Goal: Check status: Check status

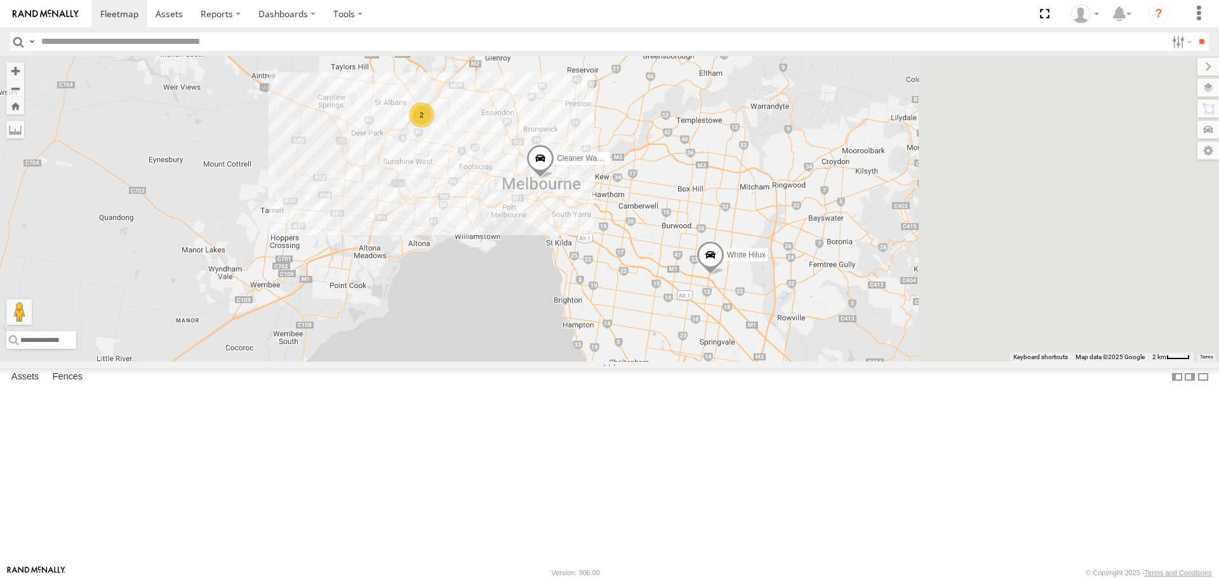
drag, startPoint x: 953, startPoint y: 339, endPoint x: 560, endPoint y: 334, distance: 393.8
click at [560, 334] on div "Buggzys HiAce #1 Buggzys HiAce #2 HiAce #1 Cleaner Wagon #1 White Hilux 2" at bounding box center [609, 208] width 1219 height 305
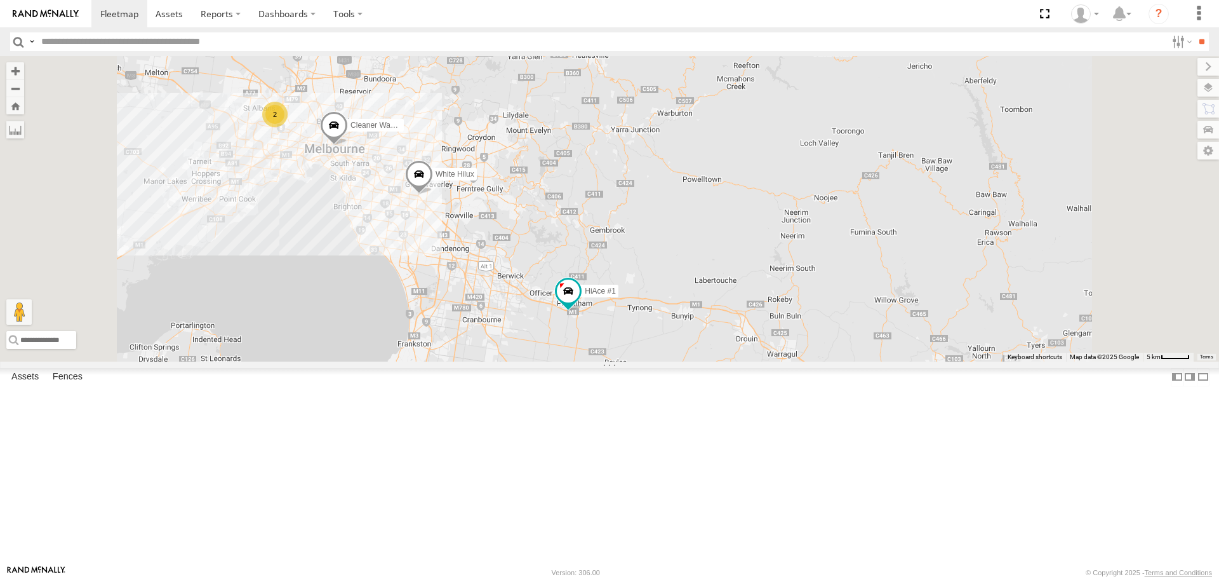
drag, startPoint x: 594, startPoint y: 359, endPoint x: 577, endPoint y: 314, distance: 48.0
click at [577, 314] on div "Buggzys HiAce #1 Buggzys HiAce #2 HiAce #1 Cleaner Wagon #1 White Hilux 2" at bounding box center [609, 208] width 1219 height 305
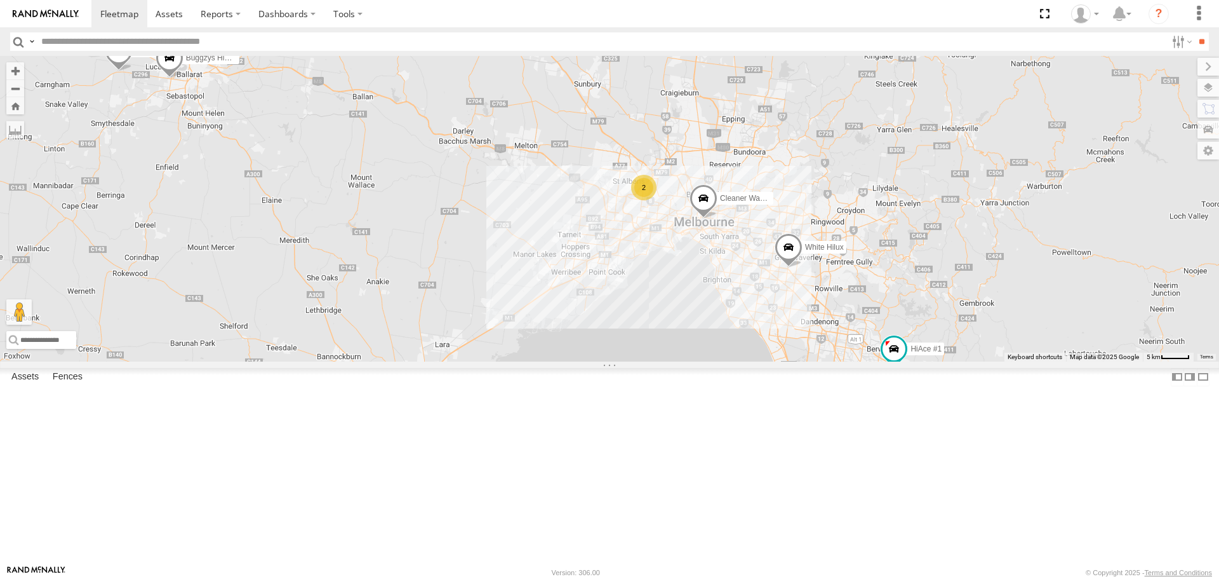
drag, startPoint x: 976, startPoint y: 295, endPoint x: 763, endPoint y: 332, distance: 215.8
click at [763, 332] on div "HiAce #1 2 Cleaner Wagon #1 White Hilux Buggzys HiAce #1 Buggzys HiAce #2" at bounding box center [609, 208] width 1219 height 305
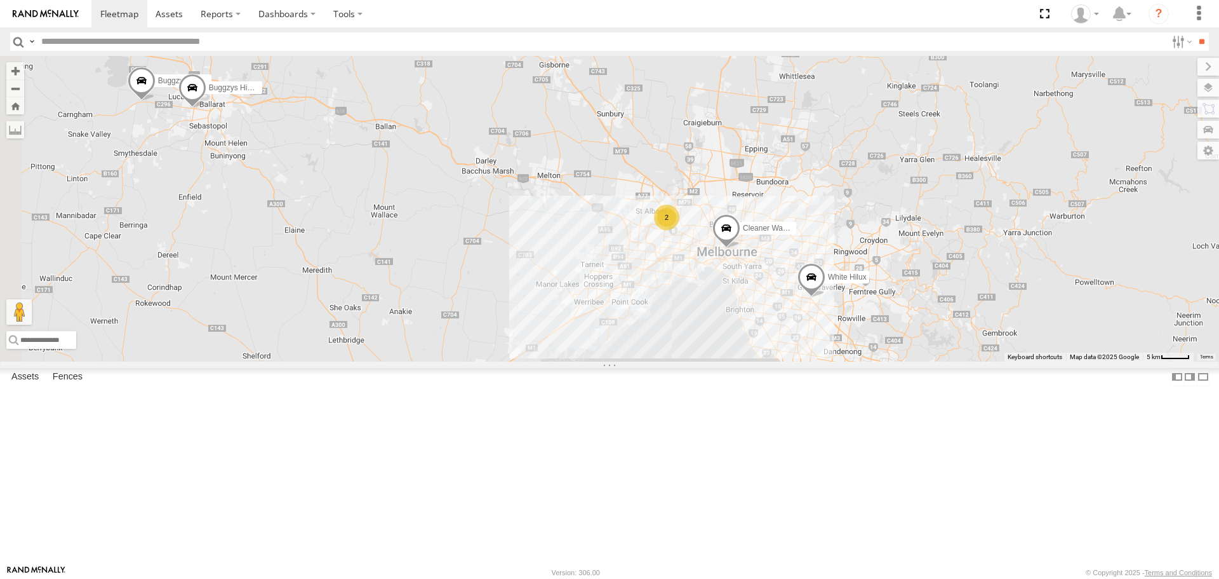
drag, startPoint x: 894, startPoint y: 354, endPoint x: 841, endPoint y: 377, distance: 58.3
click at [841, 361] on div "HiAce #1 2 Cleaner Wagon #1 White Hilux Buggzys HiAce #1 Buggzys HiAce #2" at bounding box center [609, 208] width 1219 height 305
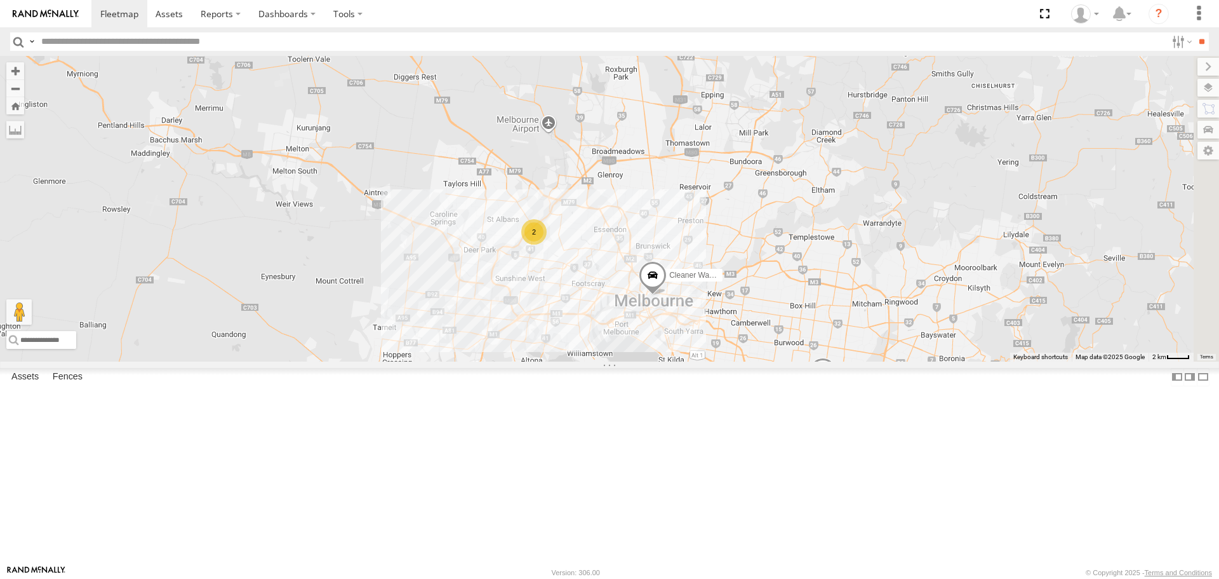
drag, startPoint x: 885, startPoint y: 302, endPoint x: 734, endPoint y: 339, distance: 155.6
click at [734, 339] on div "HiAce #1 Cleaner Wagon #1 White Hilux Buggzys HiAce #1 Buggzys HiAce #2 2" at bounding box center [609, 208] width 1219 height 305
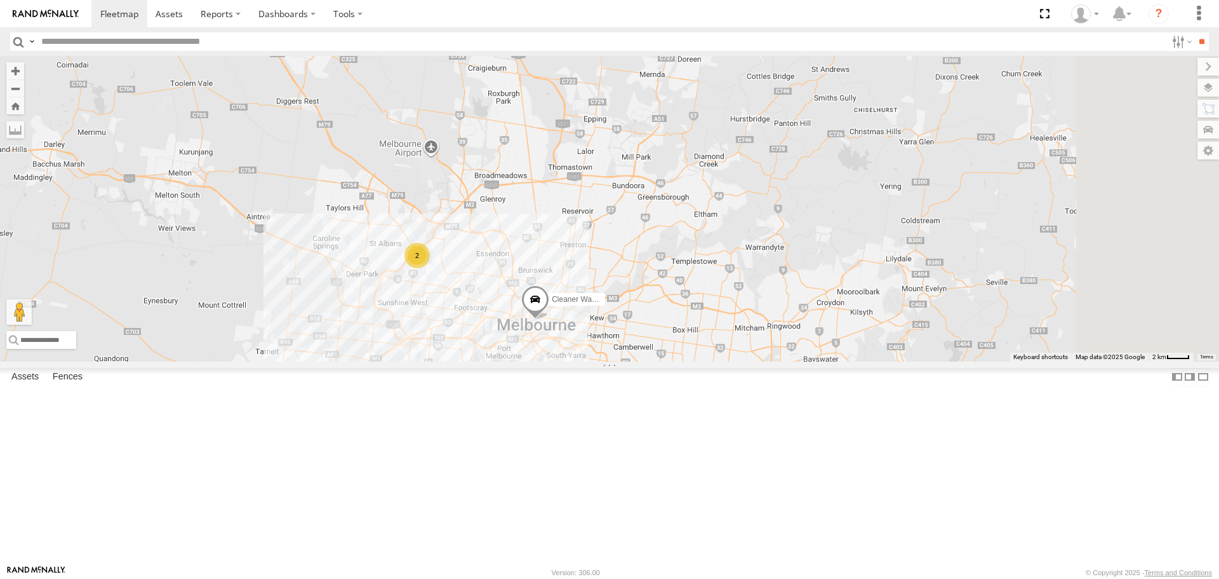
drag, startPoint x: 831, startPoint y: 396, endPoint x: 801, endPoint y: 422, distance: 39.6
click at [801, 361] on div "HiAce #1 Cleaner Wagon #1 White Hilux Buggzys HiAce #1 Buggzys HiAce #2 2" at bounding box center [609, 208] width 1219 height 305
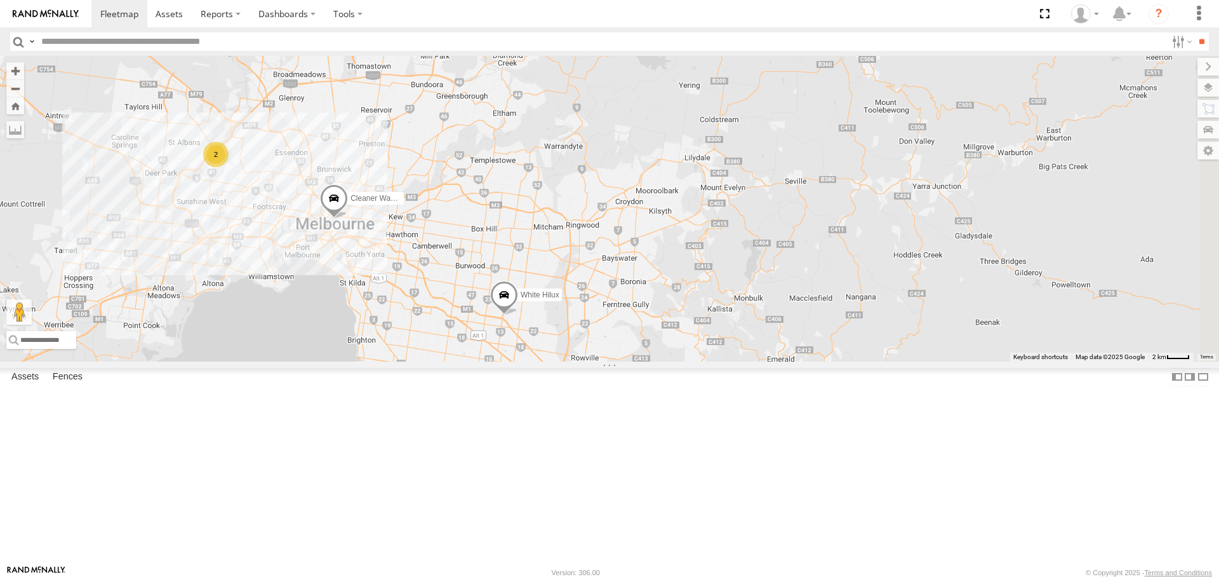
drag, startPoint x: 763, startPoint y: 279, endPoint x: 558, endPoint y: 177, distance: 228.7
click at [558, 177] on div "HiAce #1 Cleaner Wagon #1 White Hilux Buggzys HiAce #1 Buggzys HiAce #2 2" at bounding box center [609, 208] width 1219 height 305
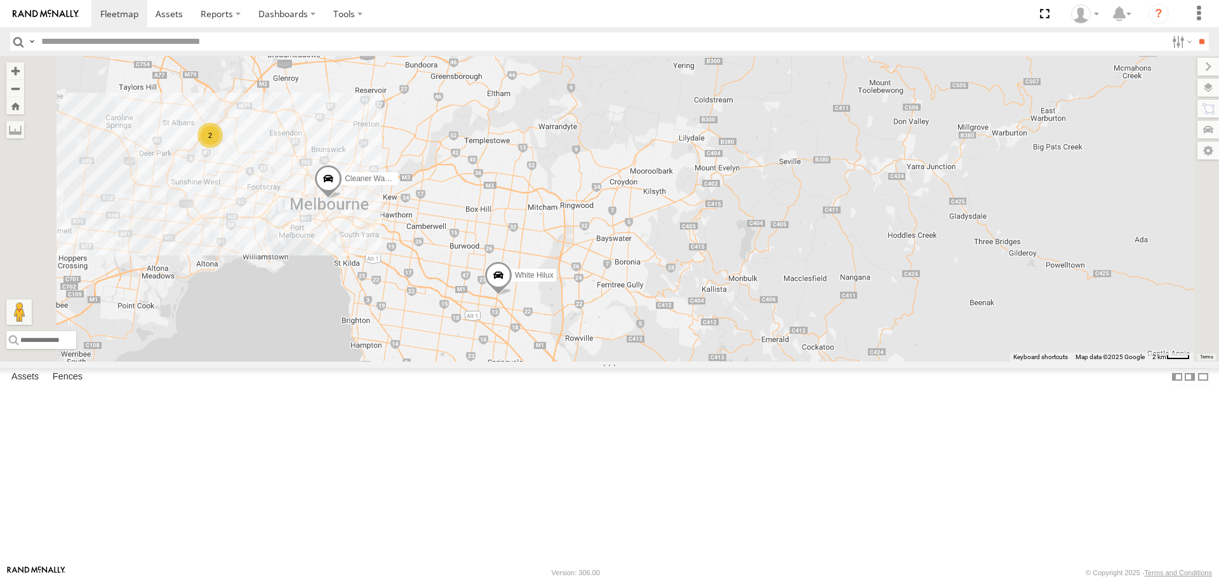
drag, startPoint x: 580, startPoint y: 283, endPoint x: 572, endPoint y: 258, distance: 25.9
click at [572, 258] on div "HiAce #1 Cleaner Wagon #1 White Hilux Buggzys HiAce #1 Buggzys HiAce #2 2" at bounding box center [609, 208] width 1219 height 305
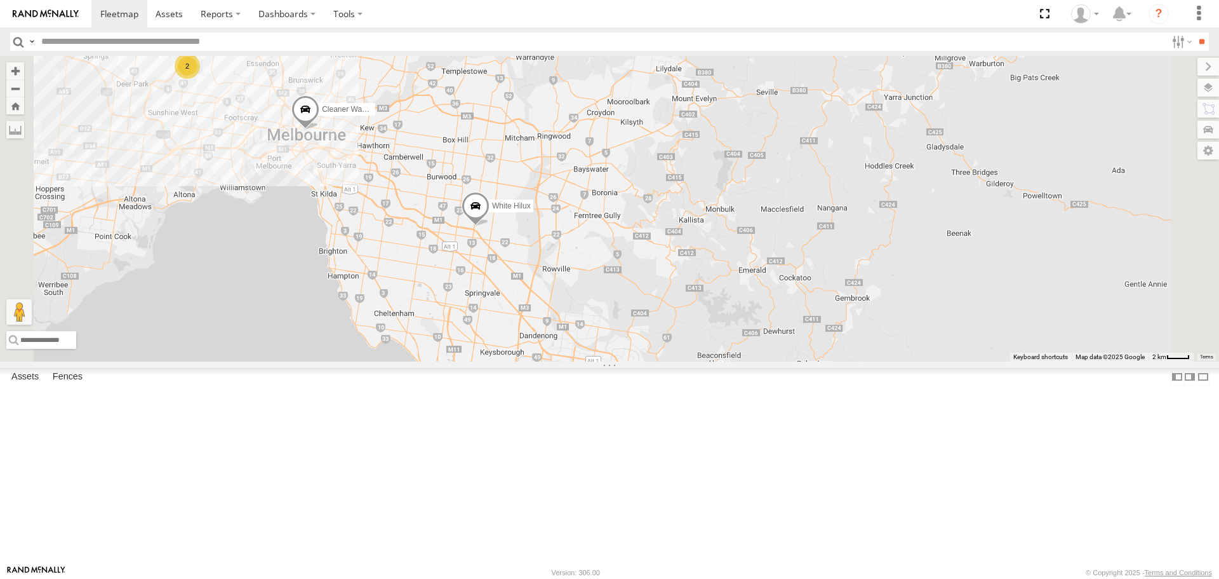
drag, startPoint x: 623, startPoint y: 353, endPoint x: 607, endPoint y: 307, distance: 48.4
click at [607, 307] on div "HiAce #1 Cleaner Wagon #1 White Hilux Buggzys HiAce #1 Buggzys HiAce #2 2" at bounding box center [609, 208] width 1219 height 305
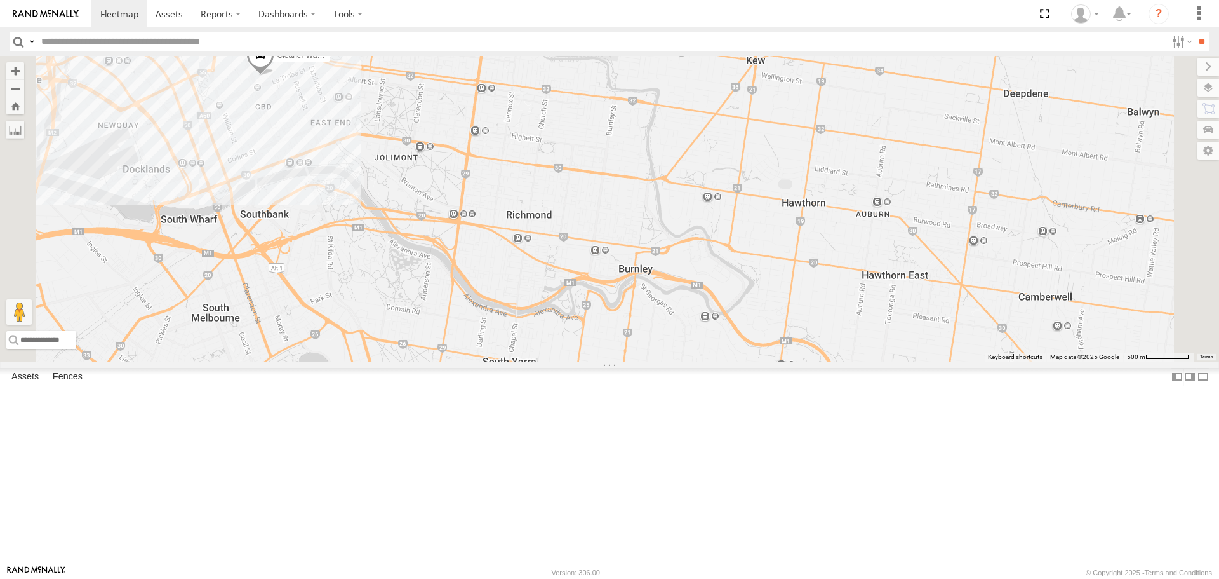
drag, startPoint x: 469, startPoint y: 171, endPoint x: 507, endPoint y: 237, distance: 76.3
click at [507, 237] on div "HiAce #1 Cleaner Wagon #1 White Hilux Buggzys HiAce #1 Buggzys HiAce #2" at bounding box center [609, 208] width 1219 height 305
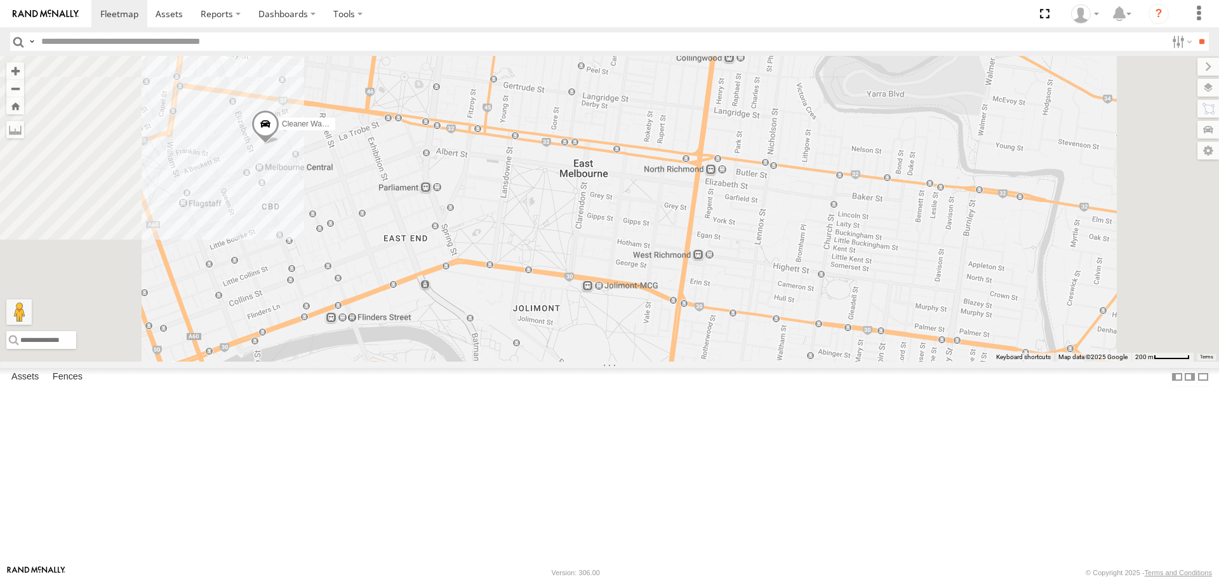
drag, startPoint x: 439, startPoint y: 254, endPoint x: 471, endPoint y: 284, distance: 44.1
click at [471, 284] on div "HiAce #1 Cleaner Wagon #1 White Hilux Buggzys HiAce #1 Buggzys HiAce #2" at bounding box center [609, 208] width 1219 height 305
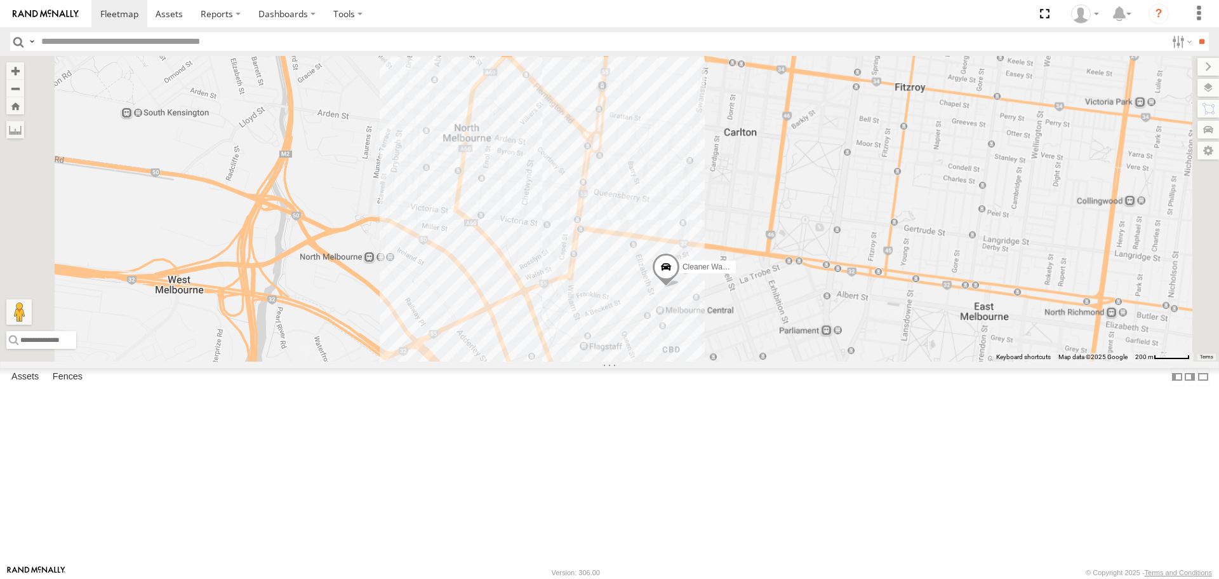
drag, startPoint x: 882, startPoint y: 433, endPoint x: 631, endPoint y: 300, distance: 283.8
click at [631, 300] on div "HiAce #1 Cleaner Wagon #1 White Hilux Buggzys HiAce #1 Buggzys HiAce #2" at bounding box center [609, 208] width 1219 height 305
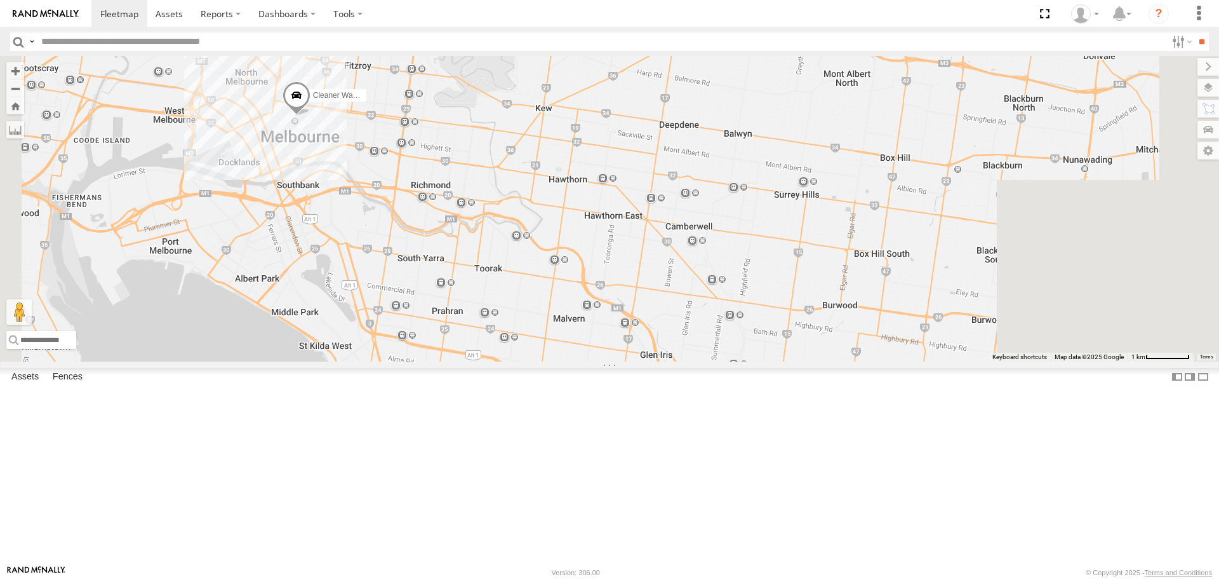
drag, startPoint x: 671, startPoint y: 342, endPoint x: 545, endPoint y: 290, distance: 136.1
click at [545, 290] on div "HiAce #1 Cleaner Wagon #1 White Hilux Buggzys HiAce #1 Buggzys HiAce #2" at bounding box center [609, 208] width 1219 height 305
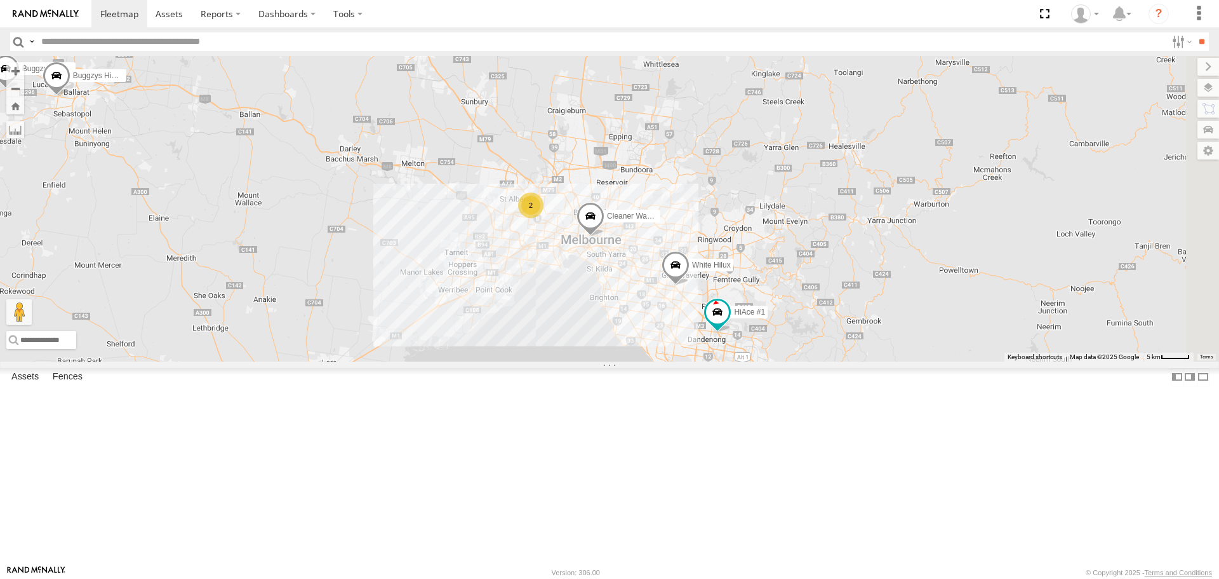
drag, startPoint x: 955, startPoint y: 382, endPoint x: 650, endPoint y: 386, distance: 304.3
click at [650, 361] on div "HiAce #1 Cleaner Wagon #1 White Hilux Buggzys HiAce #1 Buggzys HiAce #2 2" at bounding box center [609, 208] width 1219 height 305
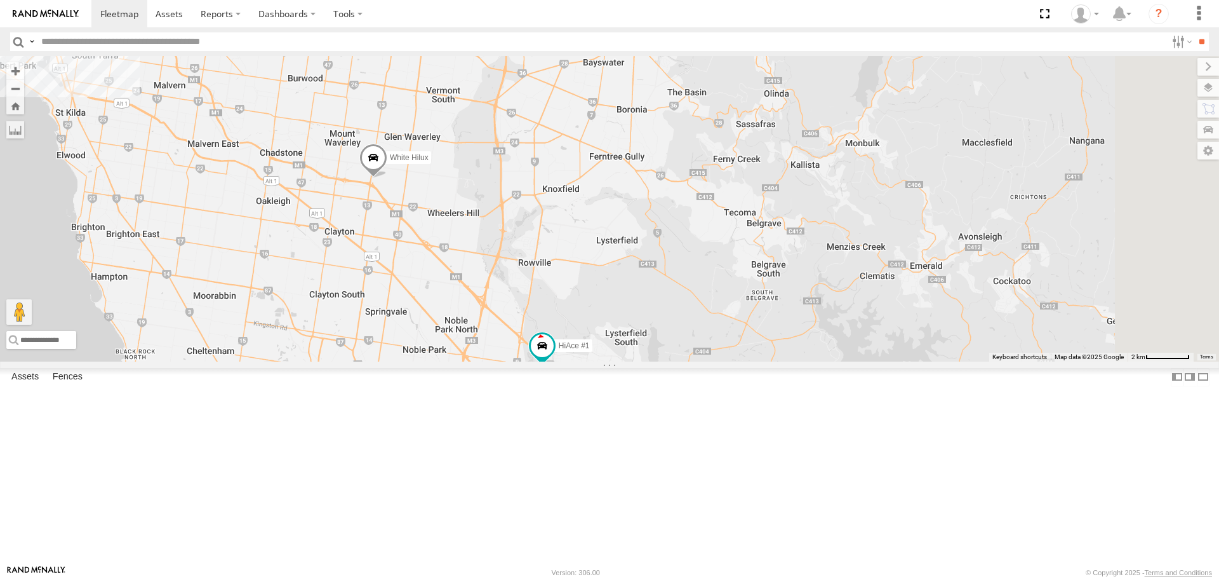
drag, startPoint x: 770, startPoint y: 414, endPoint x: 583, endPoint y: 361, distance: 194.0
click at [583, 361] on div "HiAce #1 Cleaner Wagon #1 White Hilux Buggzys HiAce #1 Buggzys HiAce #2" at bounding box center [609, 208] width 1219 height 305
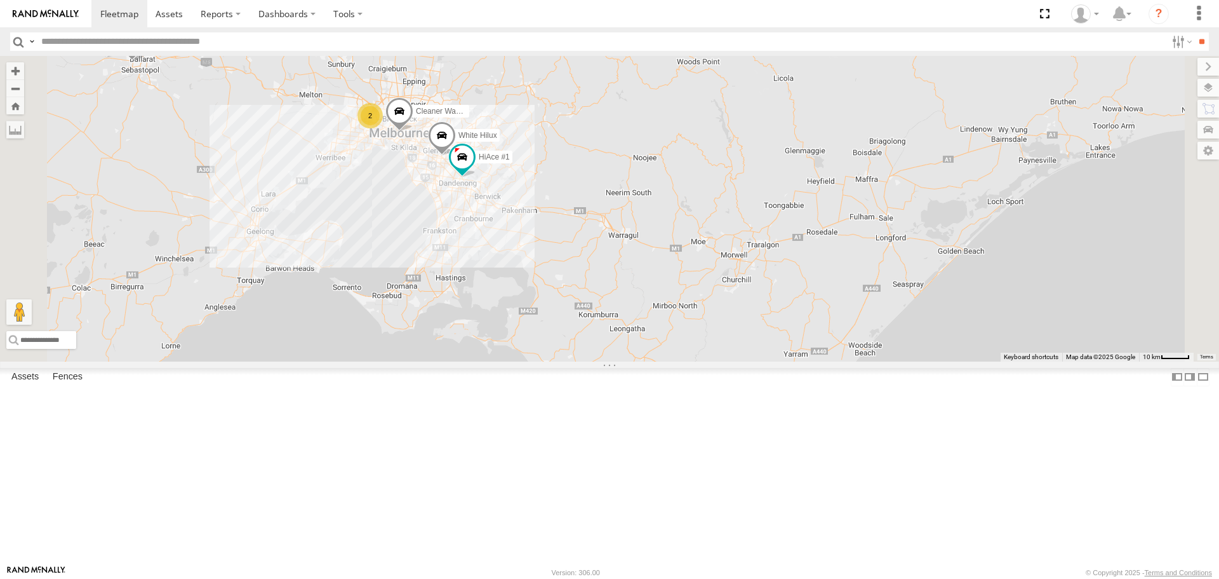
click at [413, 131] on span at bounding box center [400, 114] width 28 height 34
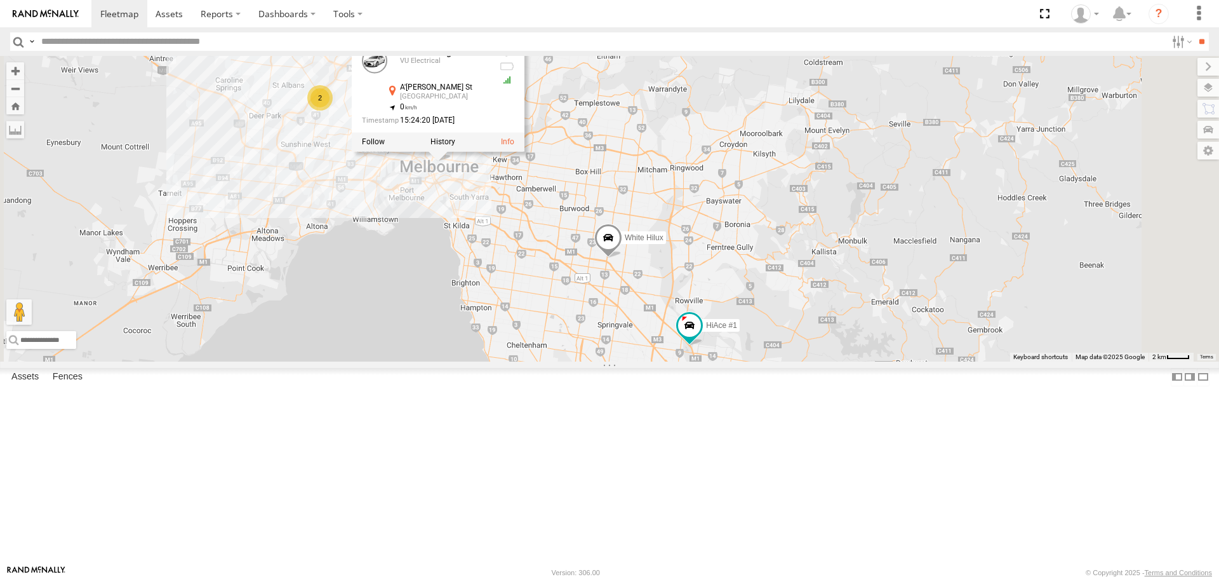
click at [548, 281] on div "HiAce #1 Cleaner Wagon #1 White Hilux Buggzys HiAce #1 Buggzys HiAce #2 Cleaner…" at bounding box center [609, 208] width 1219 height 305
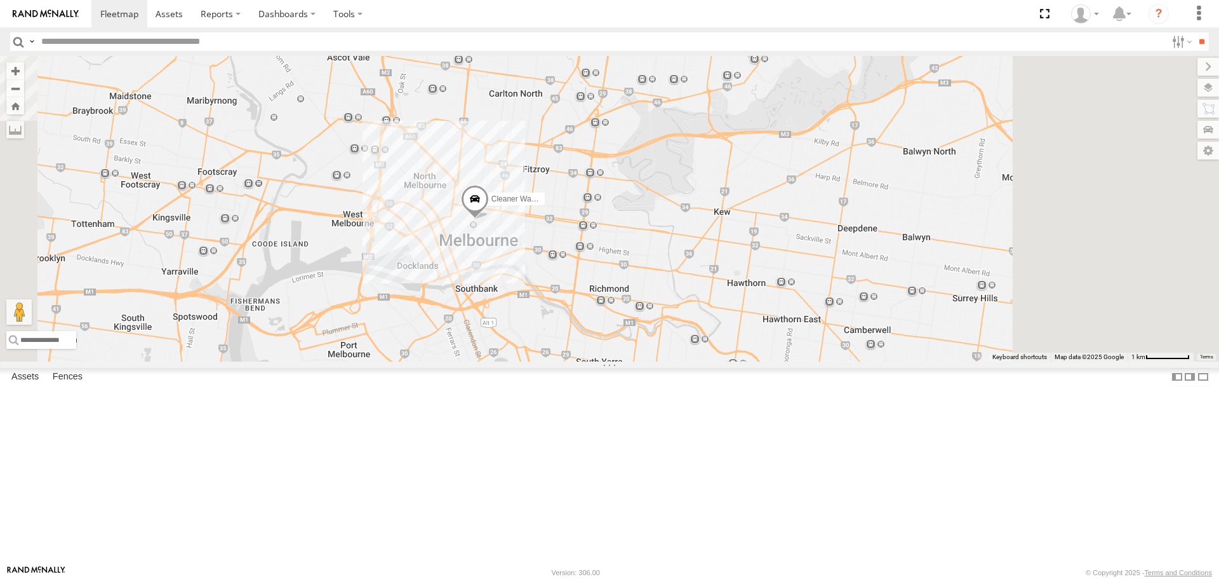
drag, startPoint x: 595, startPoint y: 183, endPoint x: 412, endPoint y: 346, distance: 244.3
click at [412, 346] on div "HiAce #1 Cleaner Wagon #1 White Hilux Buggzys HiAce #1 Buggzys HiAce #2" at bounding box center [609, 208] width 1219 height 305
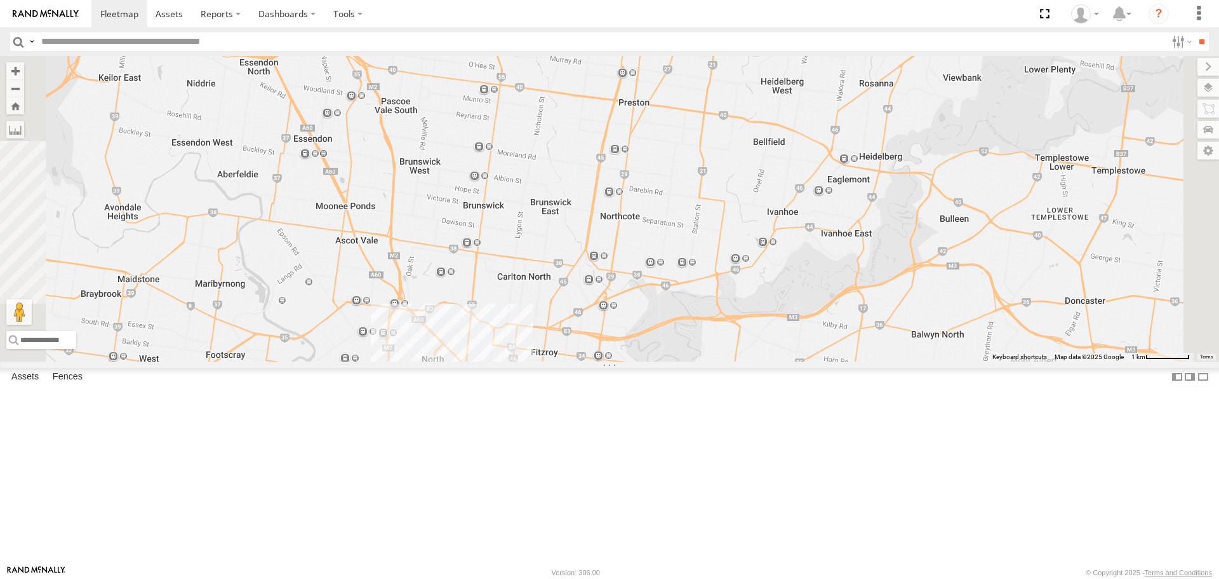
drag, startPoint x: 511, startPoint y: 293, endPoint x: 588, endPoint y: 354, distance: 98.6
click at [588, 353] on div "HiAce #1 Cleaner Wagon #1 White Hilux Buggzys HiAce #1 Buggzys HiAce #2" at bounding box center [609, 208] width 1219 height 305
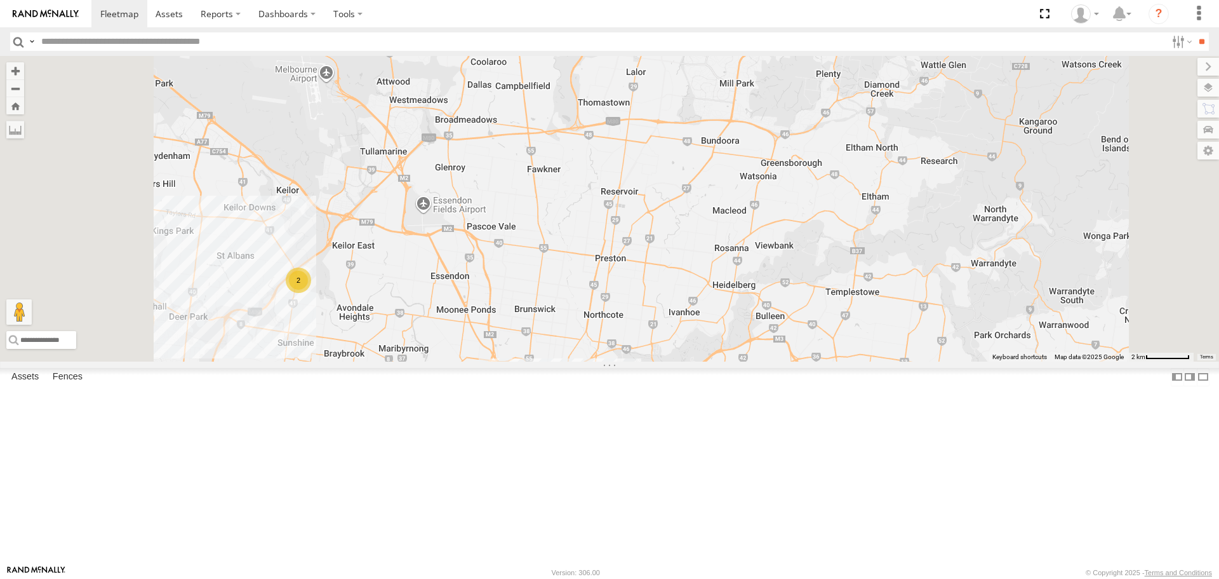
drag, startPoint x: 555, startPoint y: 293, endPoint x: 598, endPoint y: 349, distance: 70.1
click at [598, 349] on div "HiAce #1 Cleaner Wagon #1 White Hilux Buggzys HiAce #1 Buggzys HiAce #2 2" at bounding box center [609, 208] width 1219 height 305
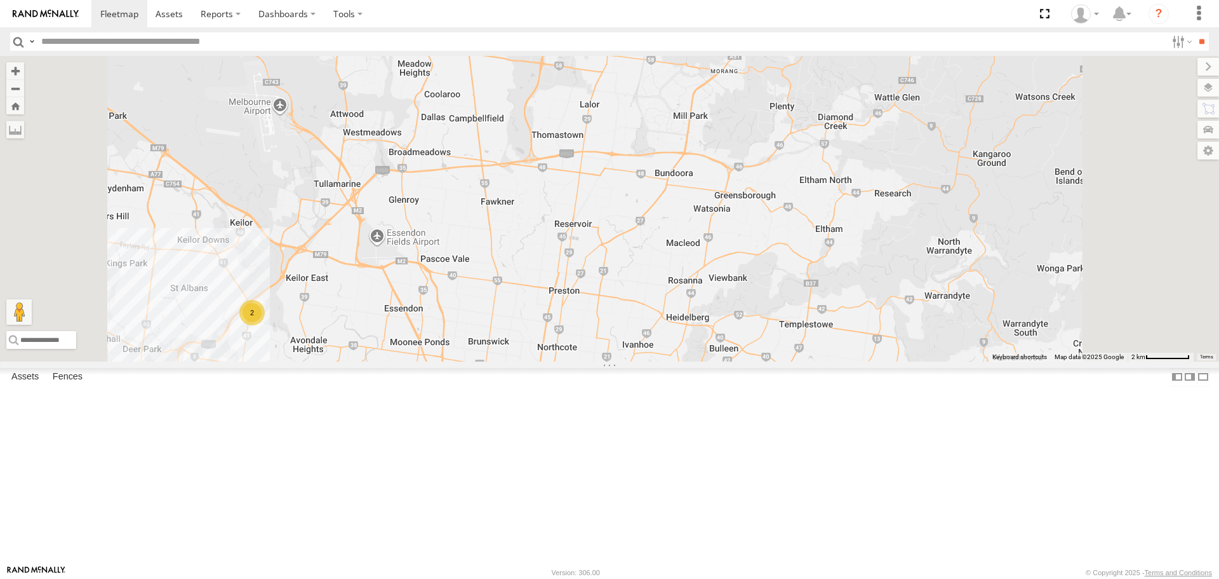
drag, startPoint x: 639, startPoint y: 290, endPoint x: 571, endPoint y: 334, distance: 81.2
click at [571, 334] on div "HiAce #1 Cleaner Wagon #1 White Hilux Buggzys HiAce #1 Buggzys HiAce #2 2" at bounding box center [609, 208] width 1219 height 305
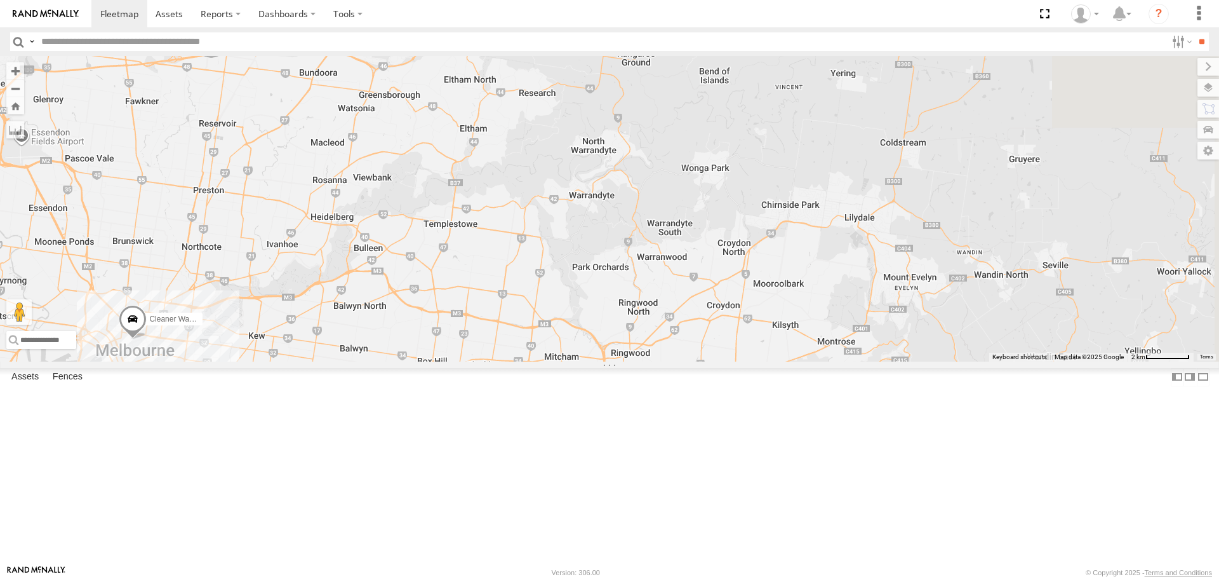
drag, startPoint x: 707, startPoint y: 308, endPoint x: 367, endPoint y: 196, distance: 357.7
click at [367, 196] on div "HiAce #1 Cleaner Wagon #1 White Hilux Buggzys HiAce #1 Buggzys HiAce #2 2" at bounding box center [609, 208] width 1219 height 305
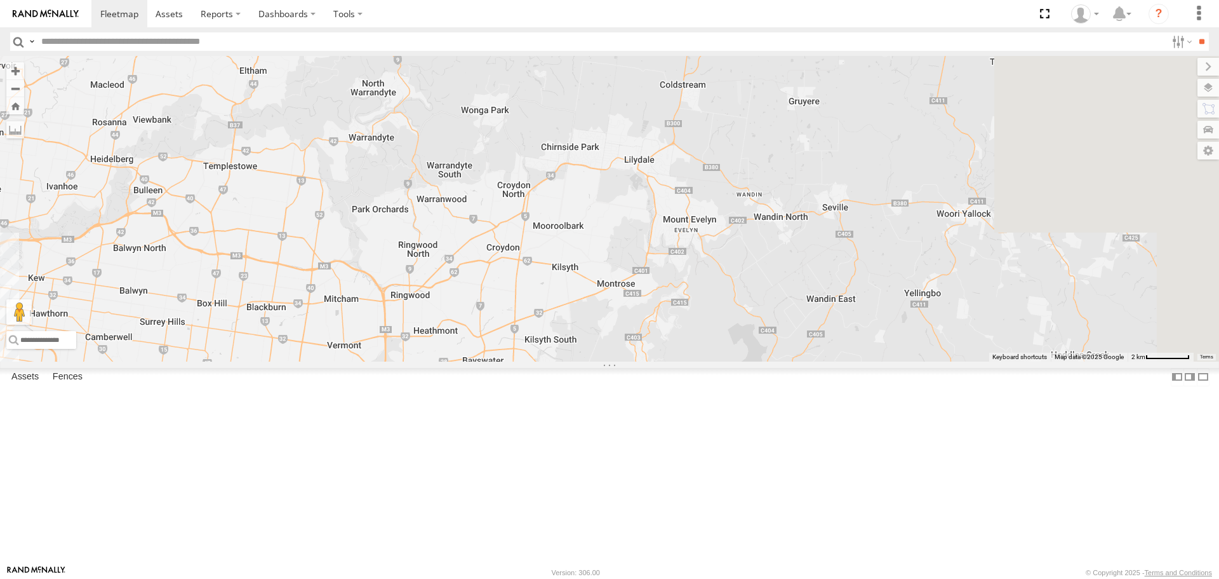
drag, startPoint x: 817, startPoint y: 316, endPoint x: 547, endPoint y: 180, distance: 301.9
click at [547, 185] on div "HiAce #1 Cleaner Wagon #1 White Hilux Buggzys HiAce #1 Buggzys HiAce #2 2" at bounding box center [609, 208] width 1219 height 305
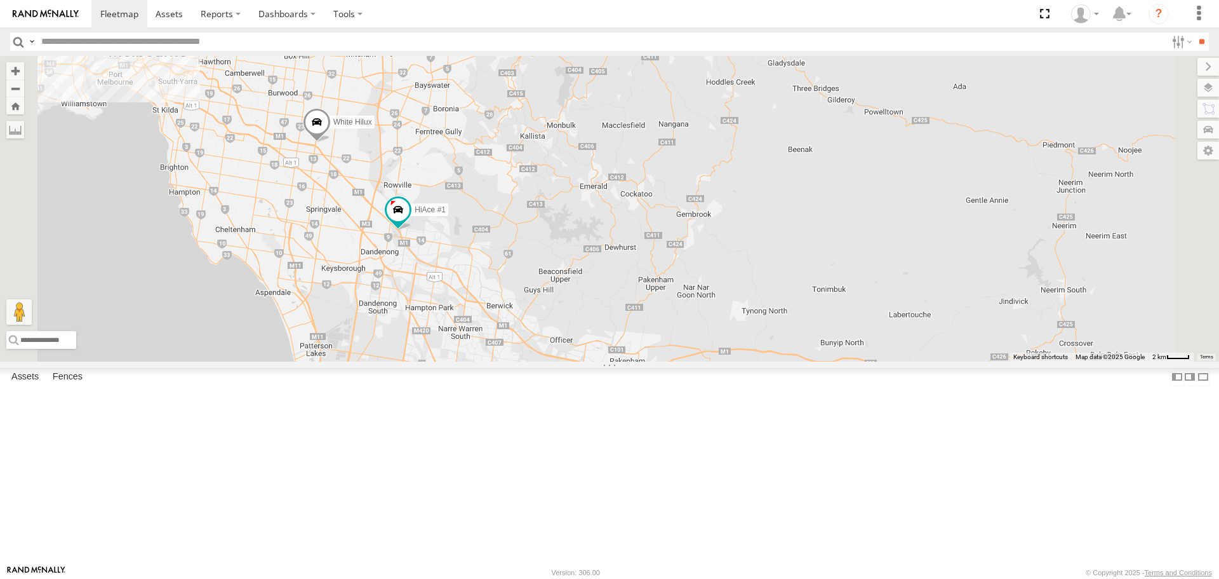
drag, startPoint x: 617, startPoint y: 328, endPoint x: 635, endPoint y: 282, distance: 48.8
click at [635, 282] on div "HiAce #1 Cleaner Wagon #1 White Hilux Buggzys HiAce #1 Buggzys HiAce #2" at bounding box center [609, 208] width 1219 height 305
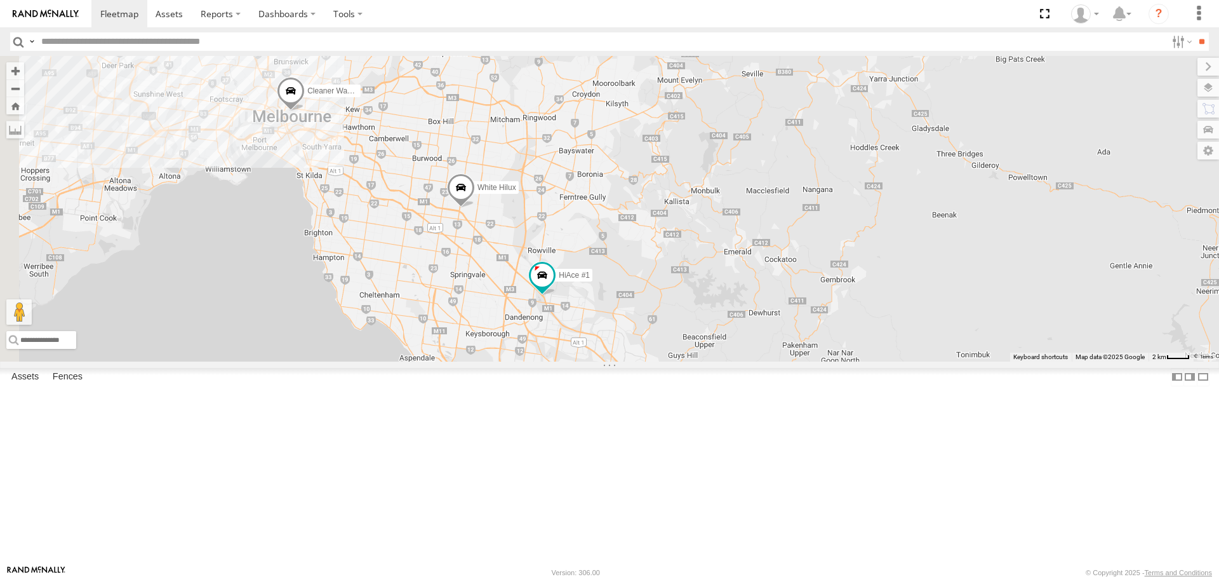
drag, startPoint x: 427, startPoint y: 294, endPoint x: 540, endPoint y: 368, distance: 134.4
click at [540, 361] on div "HiAce #1 Cleaner Wagon #1 White Hilux Buggzys HiAce #1 Buggzys HiAce #2" at bounding box center [609, 208] width 1219 height 305
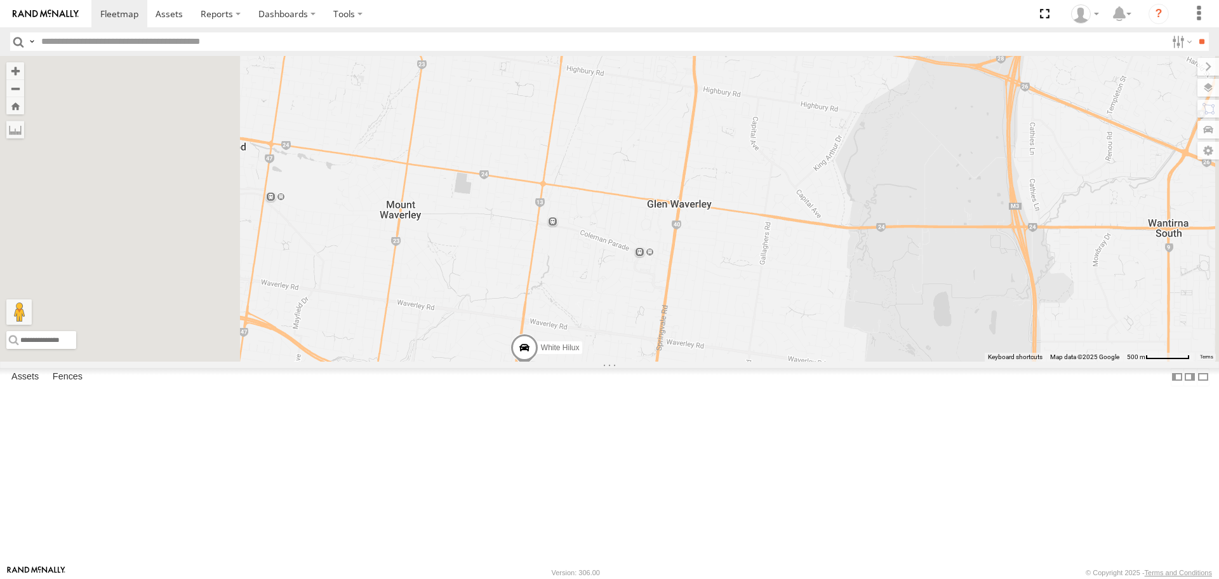
drag, startPoint x: 560, startPoint y: 344, endPoint x: 662, endPoint y: 381, distance: 108.3
click at [662, 361] on div "HiAce #1 Cleaner Wagon #1 White Hilux Buggzys HiAce #1 Buggzys HiAce #2" at bounding box center [609, 208] width 1219 height 305
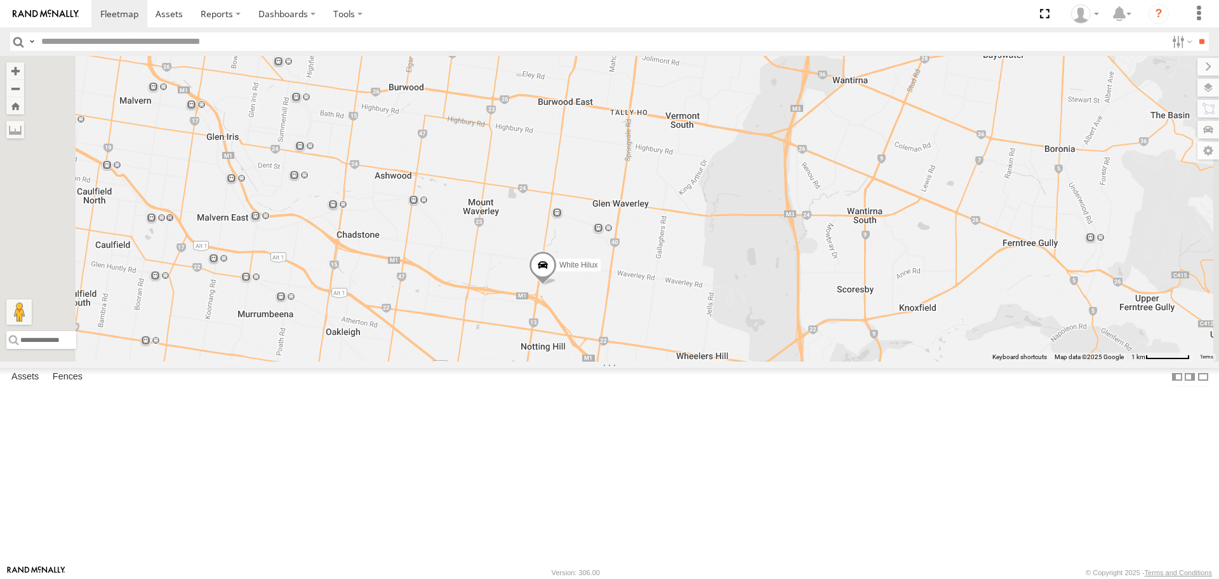
drag, startPoint x: 830, startPoint y: 386, endPoint x: 857, endPoint y: 324, distance: 67.4
click at [857, 324] on div "HiAce #1 Cleaner Wagon #1 White Hilux Buggzys HiAce #1 Buggzys HiAce #2" at bounding box center [609, 208] width 1219 height 305
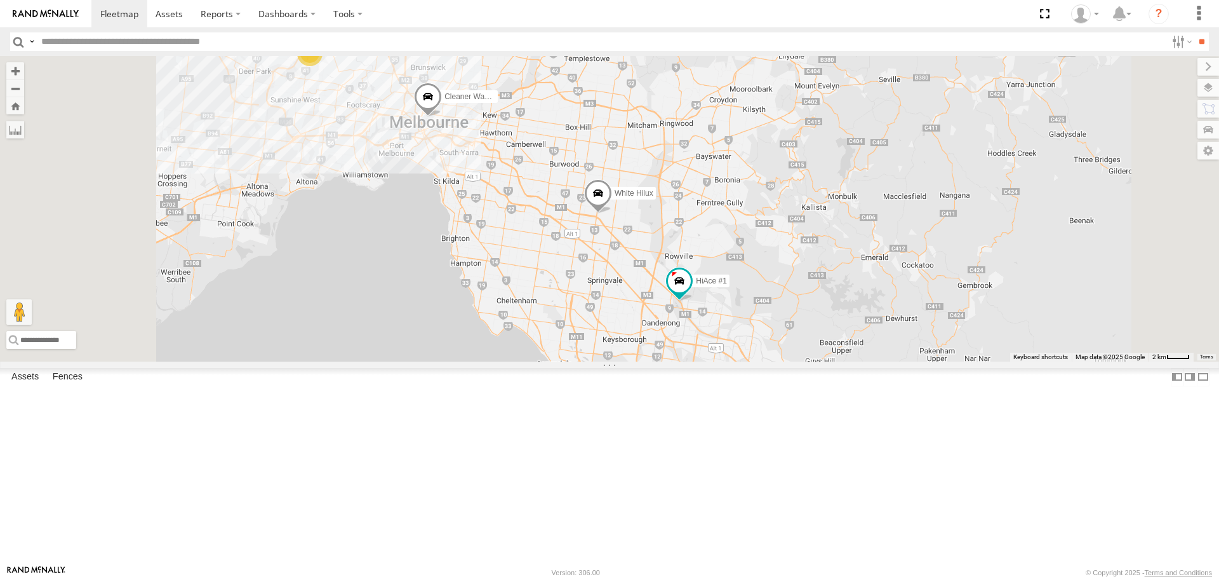
drag, startPoint x: 682, startPoint y: 290, endPoint x: 692, endPoint y: 317, distance: 28.9
click at [692, 317] on div "HiAce #1 Cleaner Wagon #1 White Hilux Buggzys HiAce #1 Buggzys HiAce #2 2" at bounding box center [609, 208] width 1219 height 305
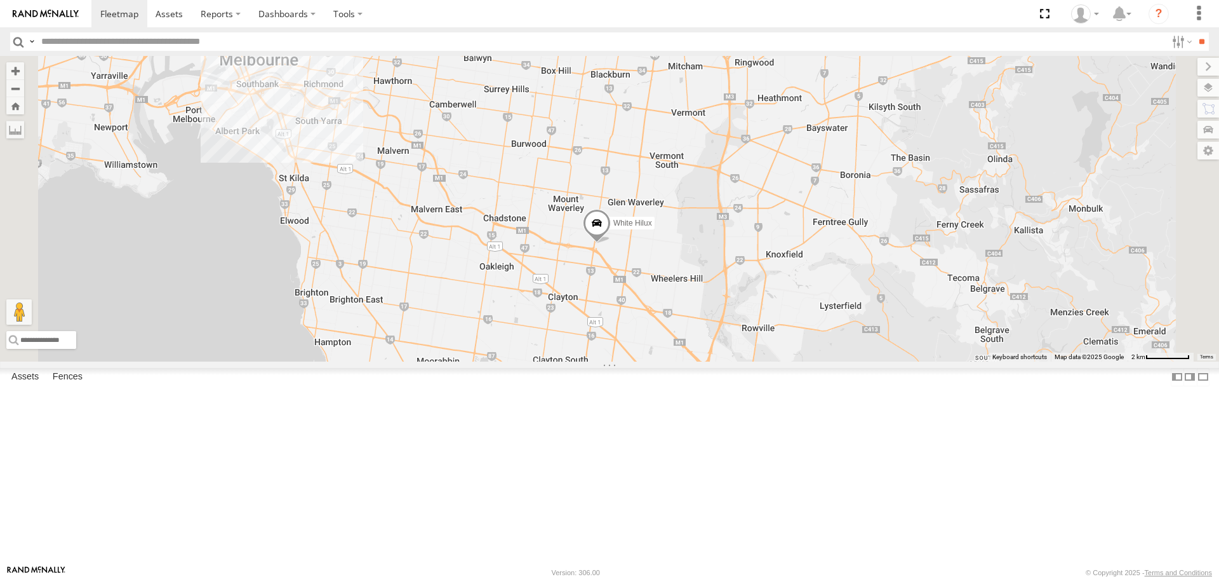
drag, startPoint x: 826, startPoint y: 372, endPoint x: 736, endPoint y: 356, distance: 91.7
click at [736, 356] on div "HiAce #1 Cleaner Wagon #1 White Hilux Buggzys HiAce #1 Buggzys HiAce #2" at bounding box center [609, 208] width 1219 height 305
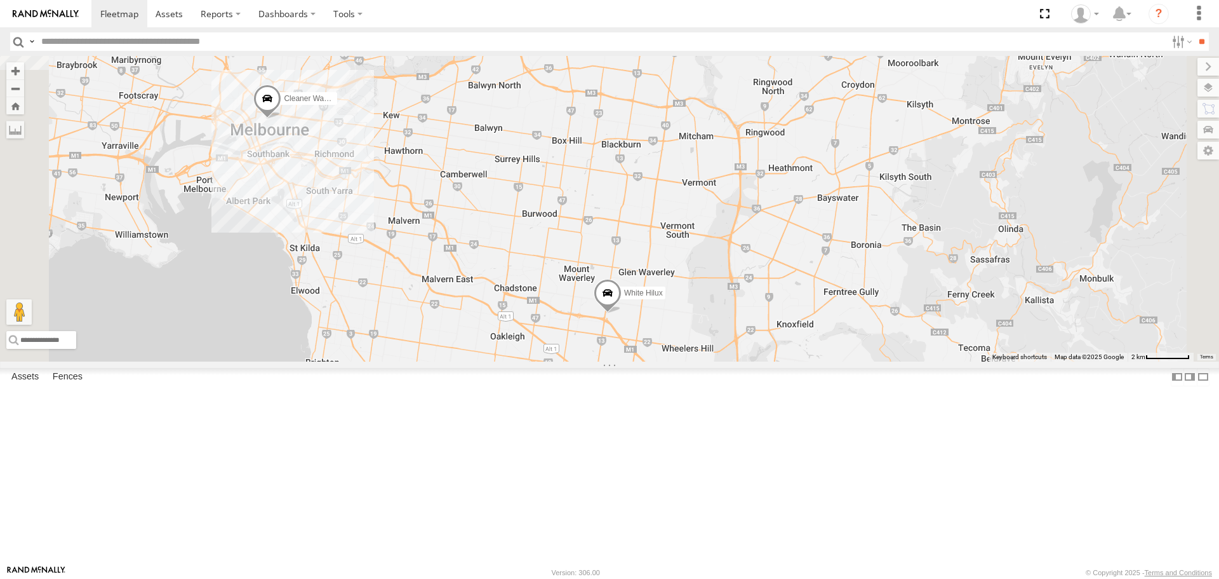
drag, startPoint x: 744, startPoint y: 343, endPoint x: 751, endPoint y: 431, distance: 87.9
click at [751, 361] on div "HiAce #1 Cleaner Wagon #1 White Hilux Buggzys HiAce #1 Buggzys HiAce #2" at bounding box center [609, 208] width 1219 height 305
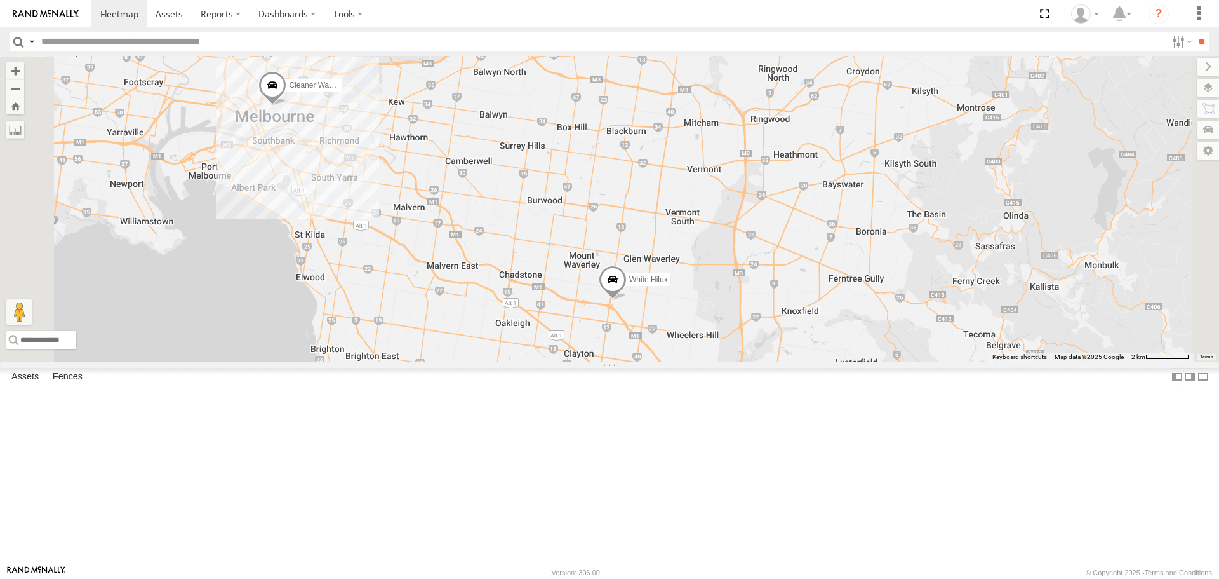
drag, startPoint x: 767, startPoint y: 414, endPoint x: 774, endPoint y: 394, distance: 21.7
click at [627, 300] on span at bounding box center [613, 282] width 28 height 34
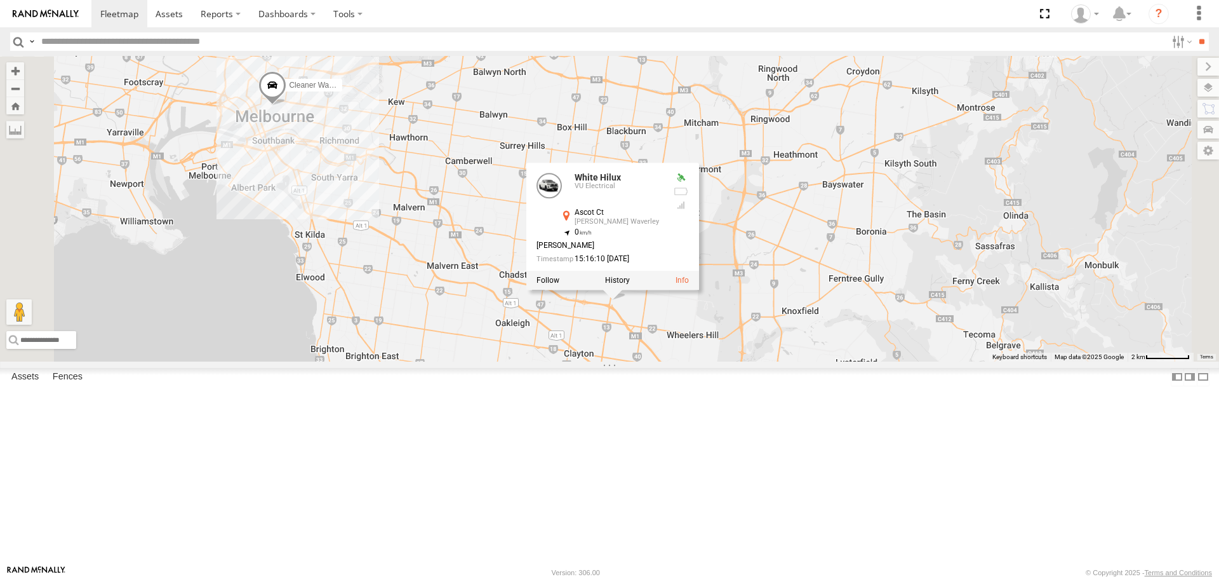
click at [724, 361] on div "HiAce #1 Cleaner Wagon #1 White Hilux Buggzys HiAce #1 Buggzys HiAce #2 White H…" at bounding box center [609, 208] width 1219 height 305
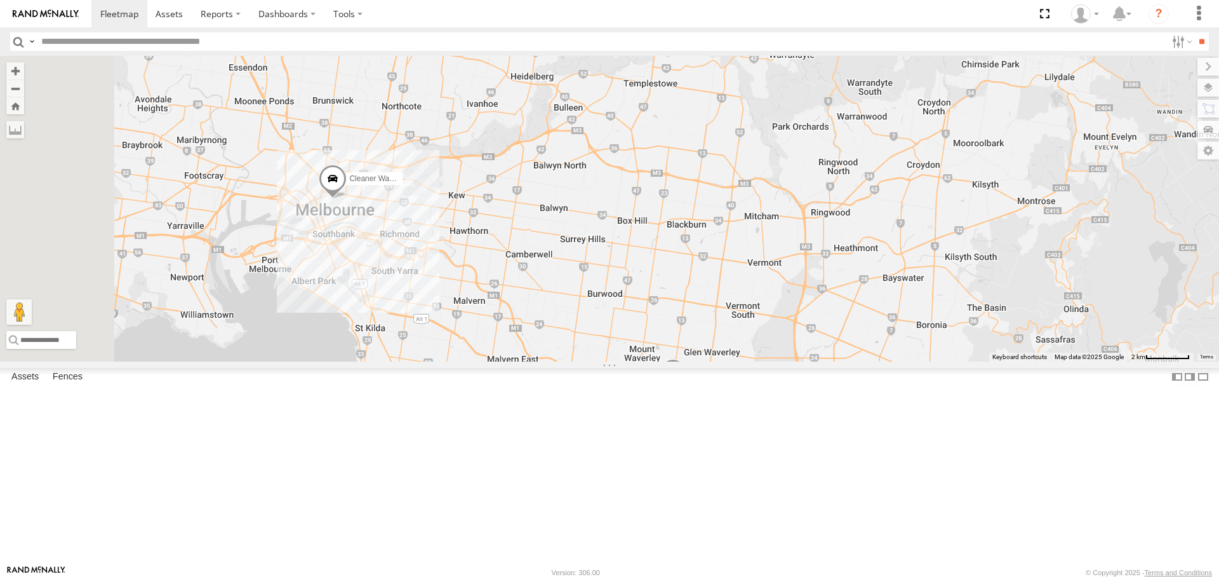
drag, startPoint x: 622, startPoint y: 342, endPoint x: 682, endPoint y: 437, distance: 112.2
click at [682, 361] on div "HiAce #1 Cleaner Wagon #1 White Hilux Buggzys HiAce #1 Buggzys HiAce #2" at bounding box center [609, 208] width 1219 height 305
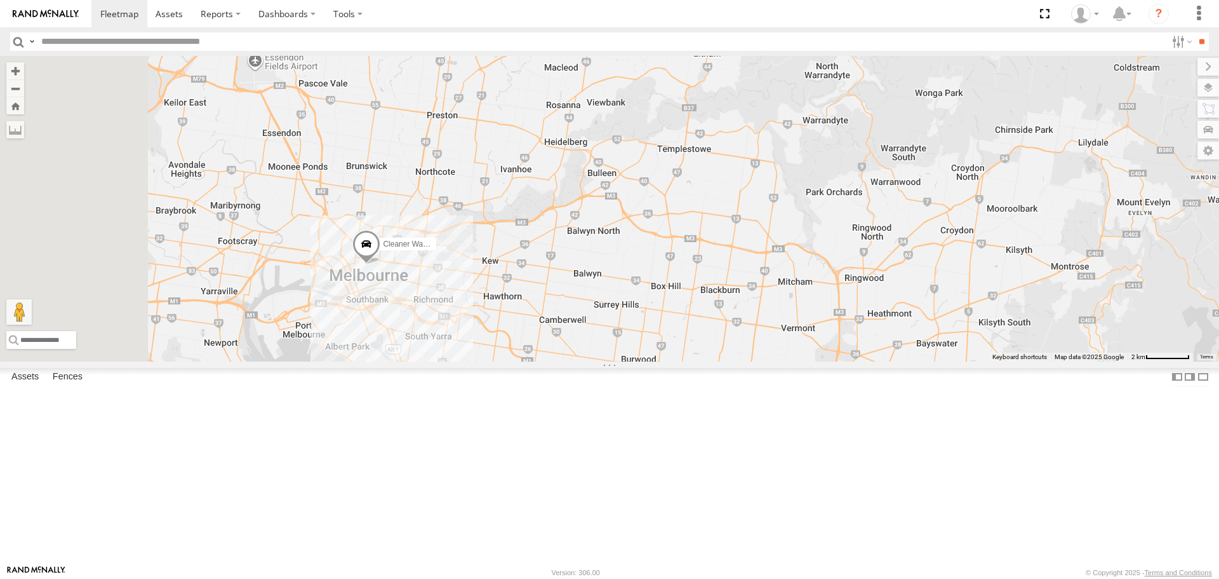
drag, startPoint x: 650, startPoint y: 404, endPoint x: 685, endPoint y: 471, distance: 75.3
click at [685, 361] on div "HiAce #1 Cleaner Wagon #1 White Hilux Buggzys HiAce #1 Buggzys HiAce #2" at bounding box center [609, 208] width 1219 height 305
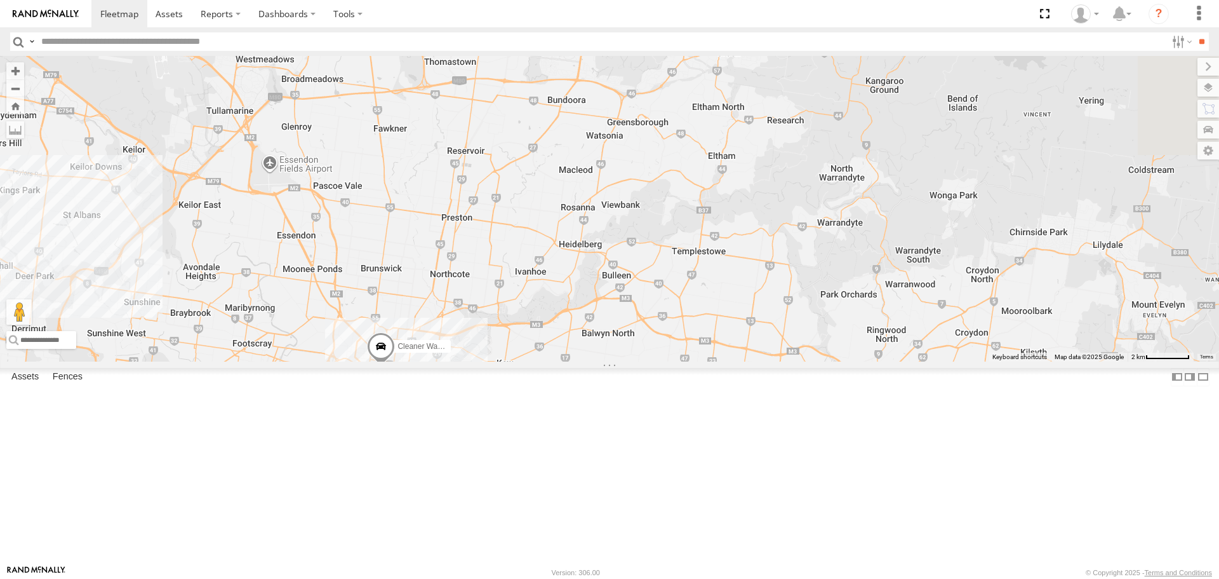
drag, startPoint x: 614, startPoint y: 276, endPoint x: 631, endPoint y: 376, distance: 101.2
click at [631, 361] on div "HiAce #1 Cleaner Wagon #1 White Hilux Buggzys HiAce #1 Buggzys HiAce #2" at bounding box center [609, 208] width 1219 height 305
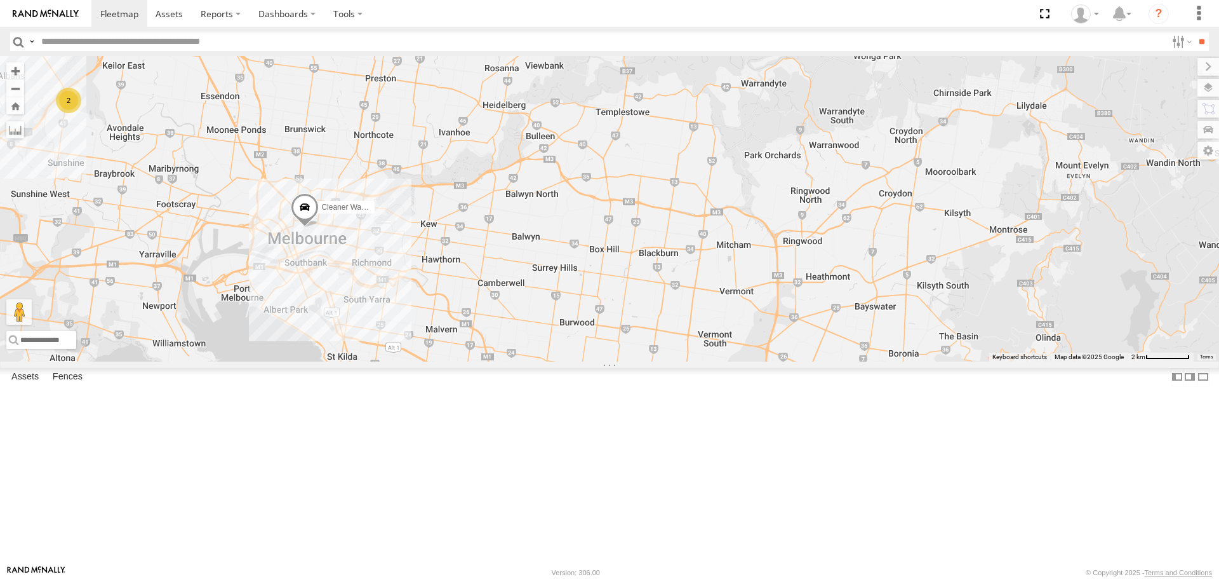
drag, startPoint x: 781, startPoint y: 507, endPoint x: 701, endPoint y: 349, distance: 177.5
click at [701, 349] on div "HiAce #1 Cleaner Wagon #1 White Hilux Buggzys HiAce #1 Buggzys HiAce #2 2" at bounding box center [609, 208] width 1219 height 305
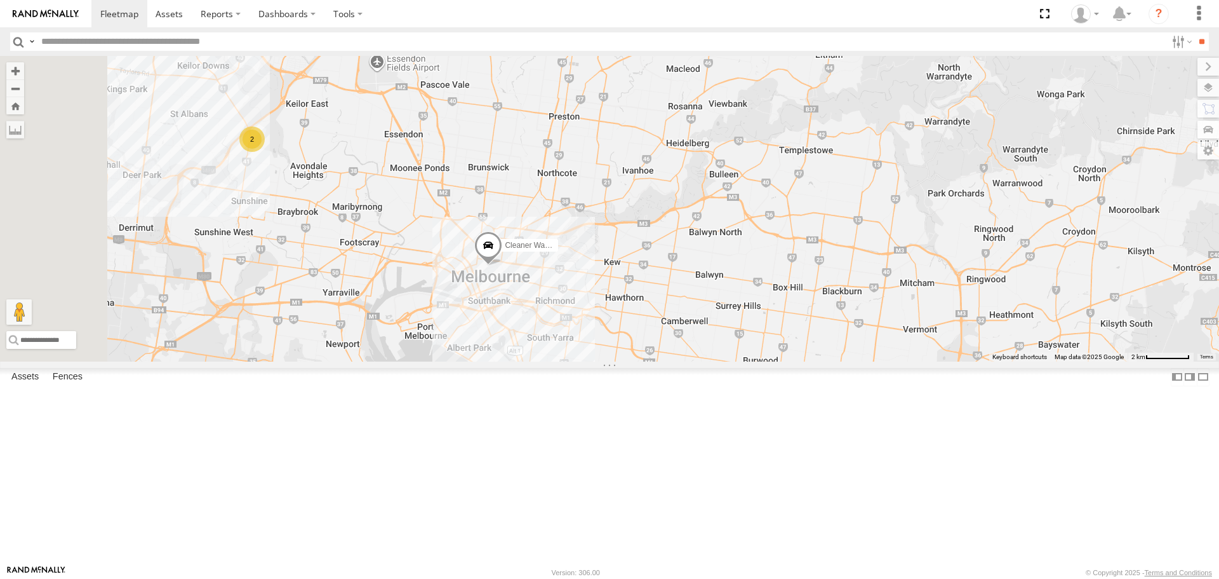
drag, startPoint x: 601, startPoint y: 426, endPoint x: 789, endPoint y: 474, distance: 194.1
click at [789, 361] on div "HiAce #1 Cleaner Wagon #1 White Hilux Buggzys HiAce #1 Buggzys HiAce #2 2" at bounding box center [609, 208] width 1219 height 305
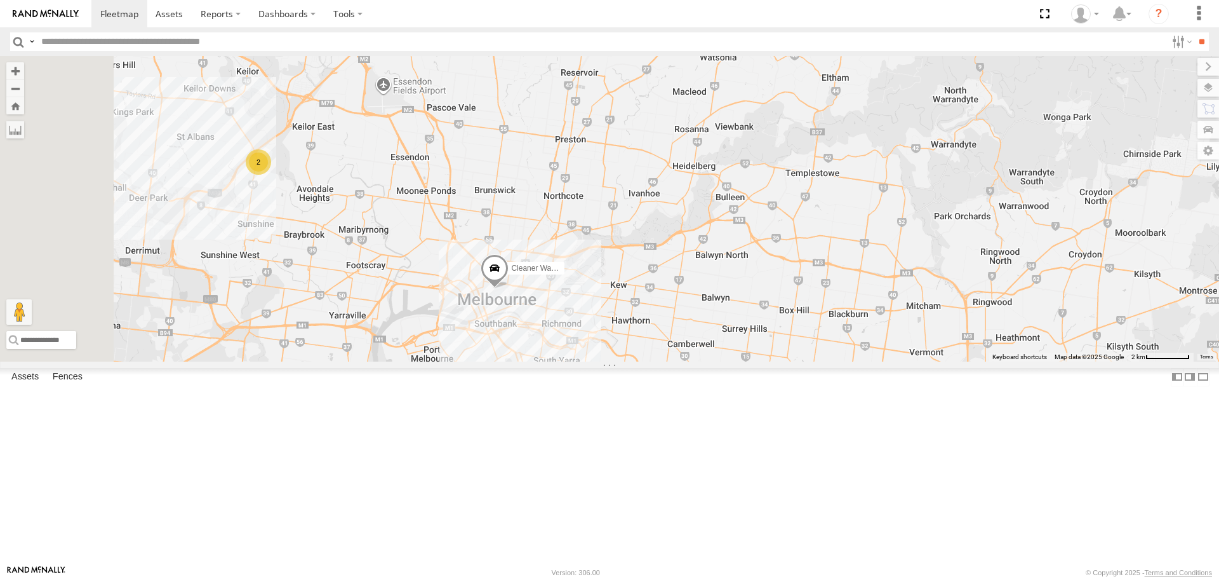
drag, startPoint x: 728, startPoint y: 424, endPoint x: 734, endPoint y: 448, distance: 25.0
click at [734, 361] on div "HiAce #1 Cleaner Wagon #1 White Hilux Buggzys HiAce #1 Buggzys HiAce #2 2" at bounding box center [609, 208] width 1219 height 305
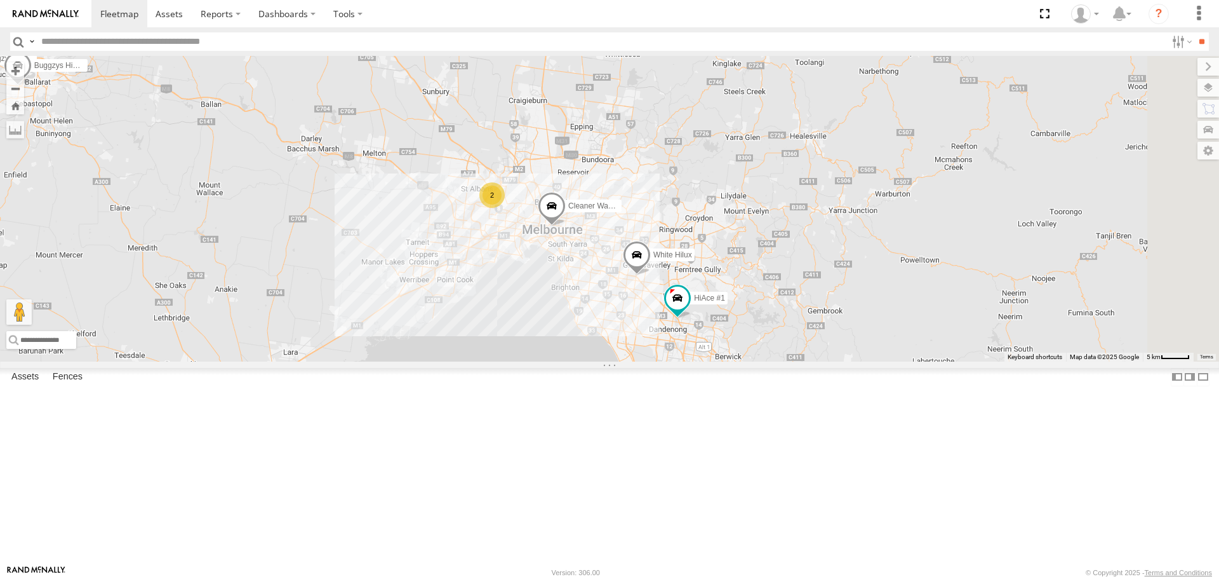
drag, startPoint x: 1039, startPoint y: 277, endPoint x: 749, endPoint y: 267, distance: 289.8
click at [749, 267] on div "Cleaner Wagon #1 White Hilux Buggzys HiAce #1 Buggzys HiAce #2 HiAce #1 2" at bounding box center [609, 208] width 1219 height 305
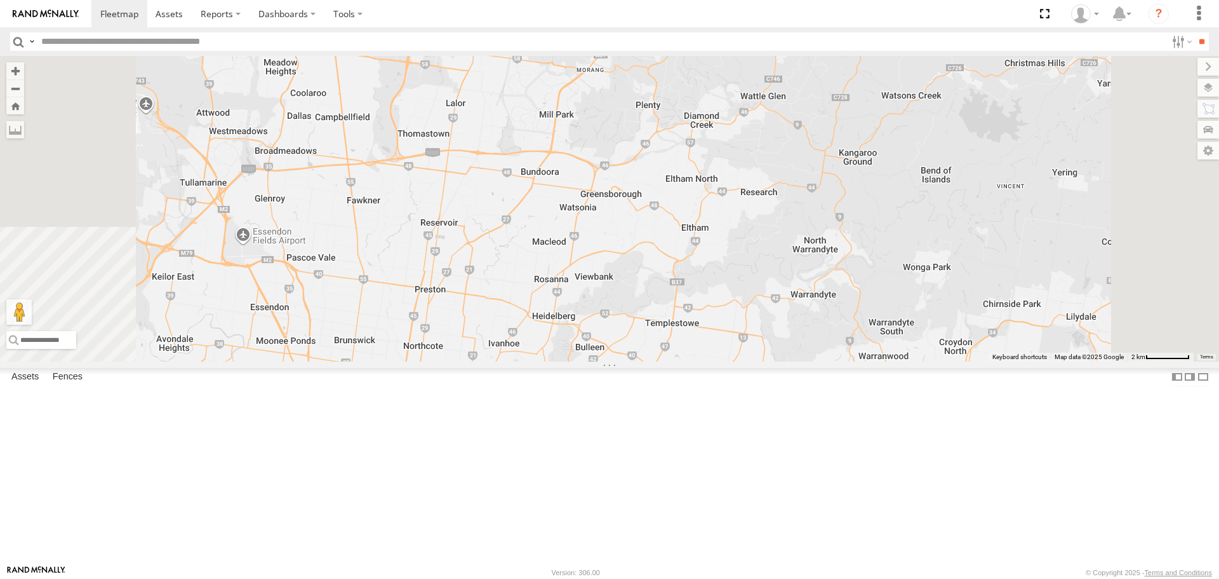
drag, startPoint x: 593, startPoint y: 236, endPoint x: 623, endPoint y: 286, distance: 59.3
click at [623, 286] on div "Cleaner Wagon #1 White Hilux Buggzys HiAce #1 Buggzys HiAce #2 HiAce #1" at bounding box center [609, 208] width 1219 height 305
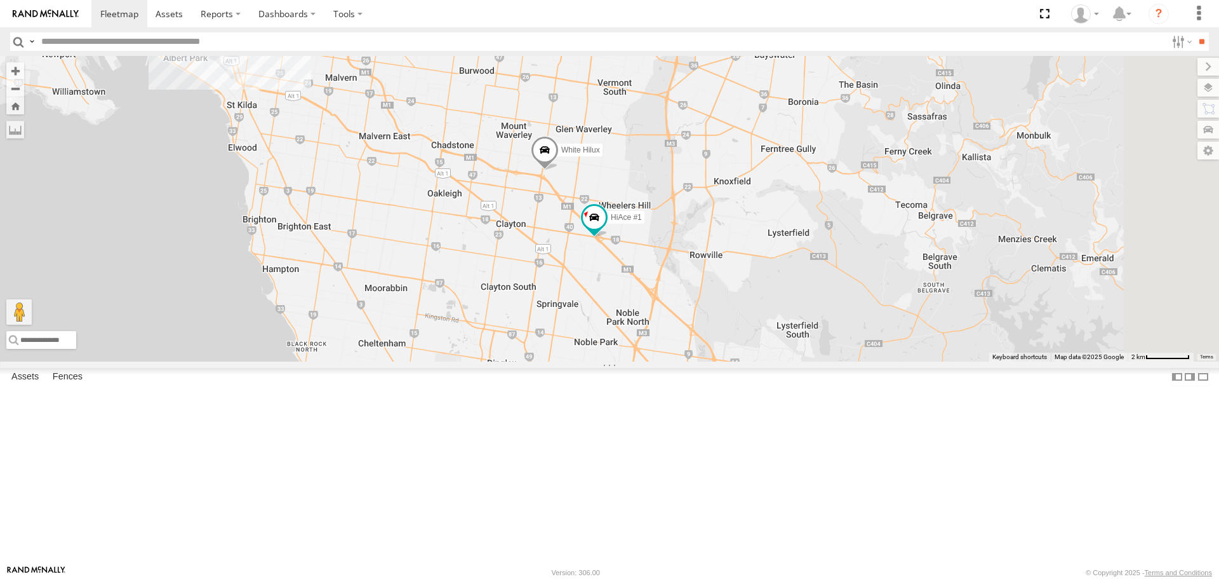
drag, startPoint x: 754, startPoint y: 522, endPoint x: 679, endPoint y: 254, distance: 278.3
click at [679, 254] on div "Cleaner Wagon #1 White Hilux Buggzys HiAce #1 Buggzys HiAce #2 HiAce #1" at bounding box center [609, 208] width 1219 height 305
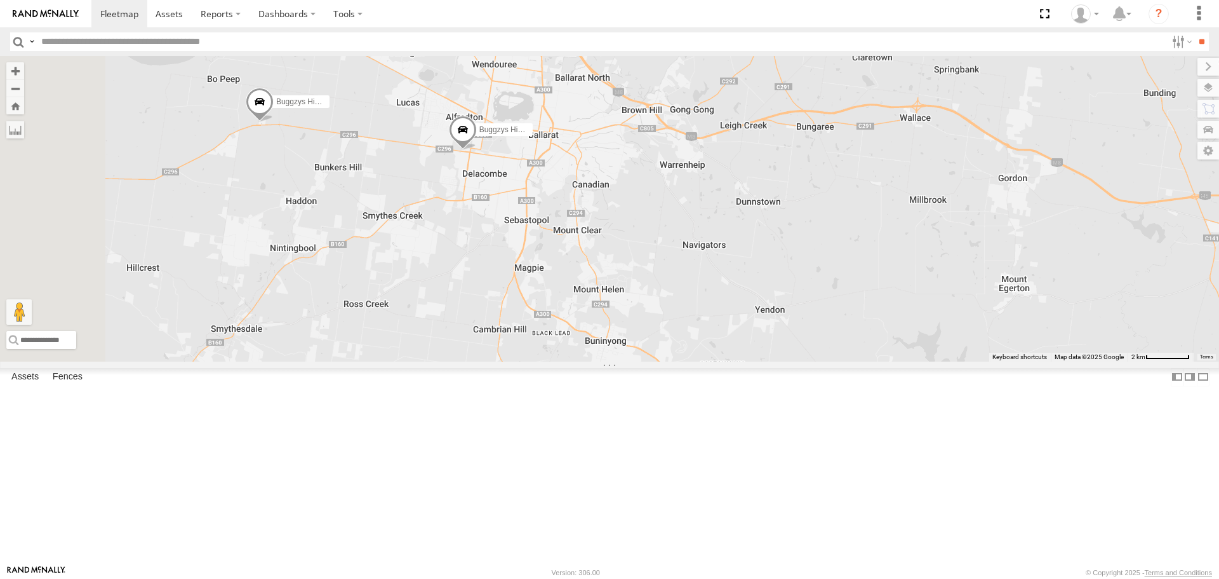
drag, startPoint x: 487, startPoint y: 234, endPoint x: 531, endPoint y: 349, distance: 123.3
click at [531, 349] on div "Buggzys HiAce #1 Buggzys HiAce #2 Cleaner Wagon #1" at bounding box center [609, 208] width 1219 height 305
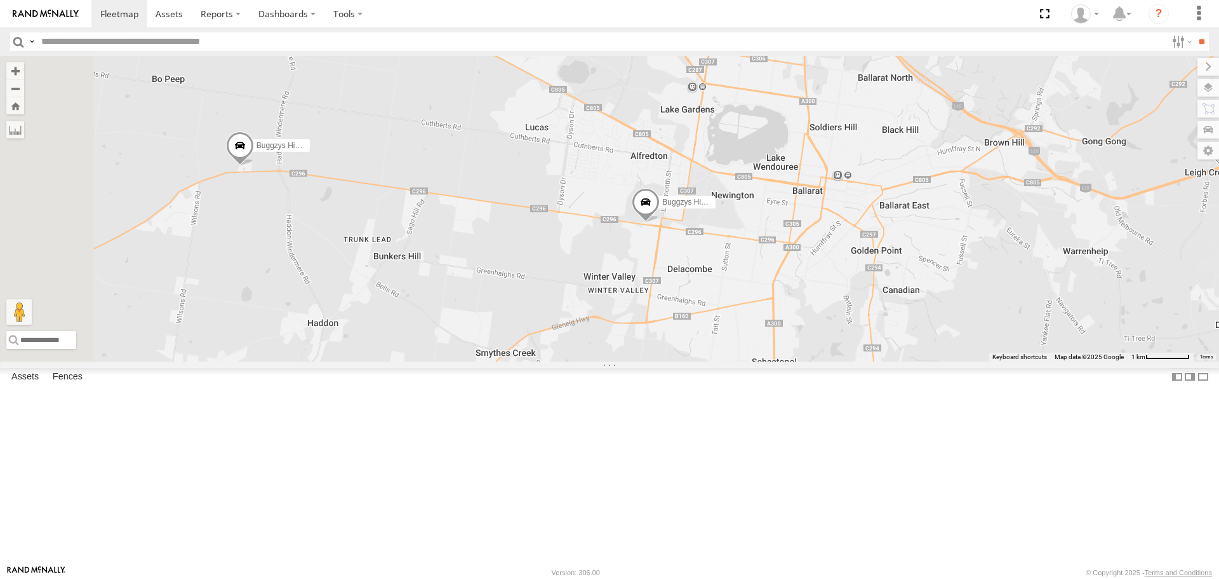
drag, startPoint x: 524, startPoint y: 323, endPoint x: 632, endPoint y: 361, distance: 114.7
click at [632, 361] on div "Buggzys HiAce #1 Buggzys HiAce #2 Cleaner Wagon #1" at bounding box center [609, 208] width 1219 height 305
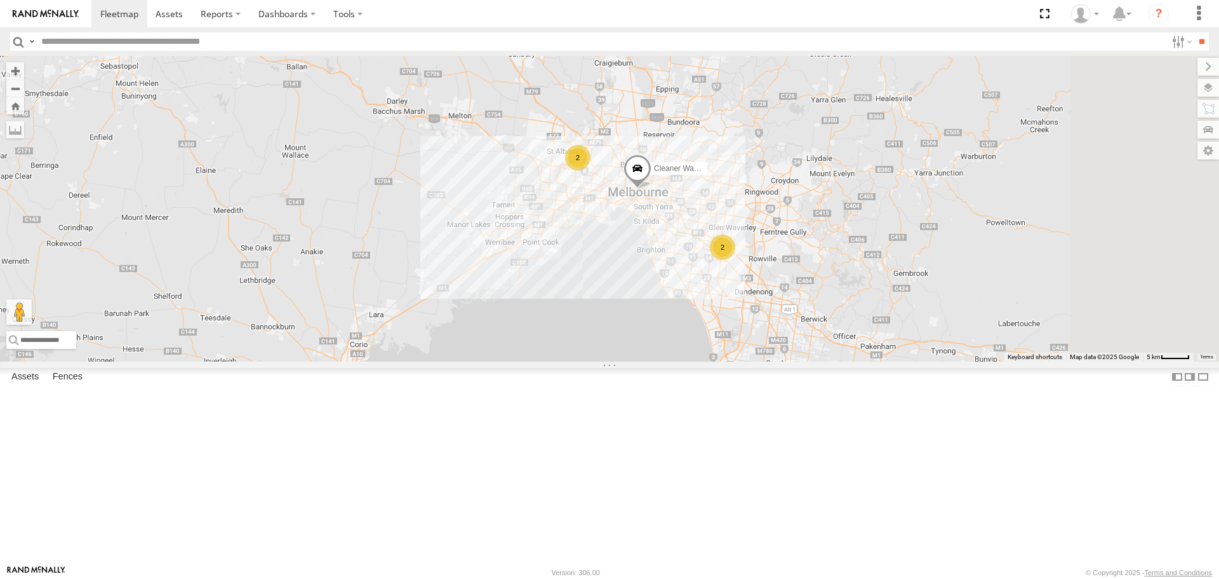
drag, startPoint x: 1122, startPoint y: 396, endPoint x: 820, endPoint y: 318, distance: 312.4
click at [820, 318] on div "2 2 2 Cleaner Wagon #1" at bounding box center [609, 208] width 1219 height 305
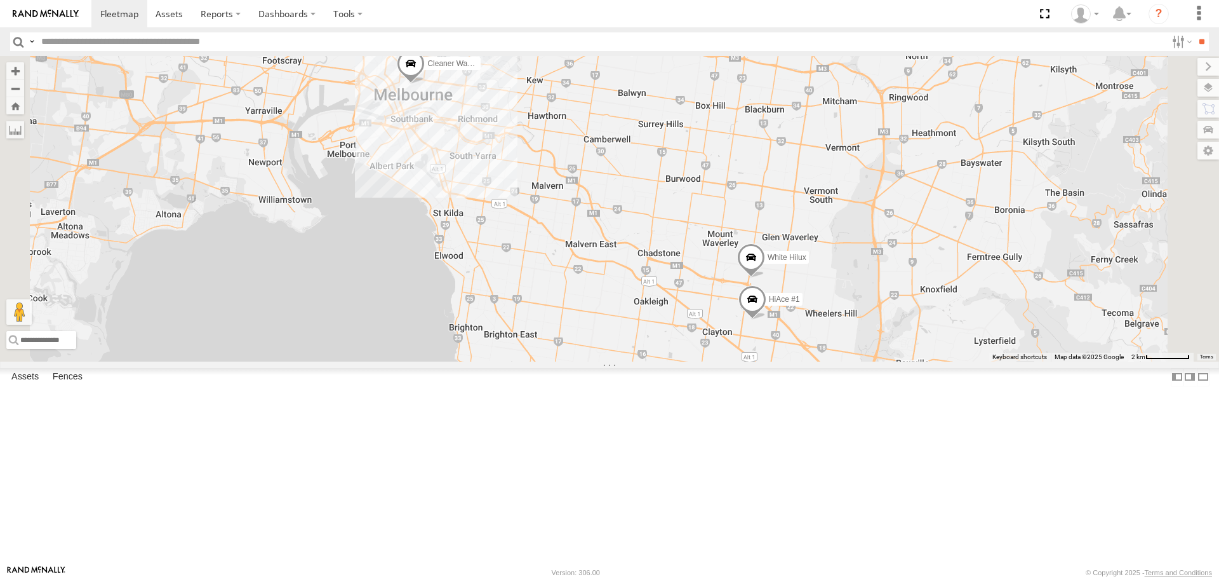
drag, startPoint x: 745, startPoint y: 298, endPoint x: 706, endPoint y: 302, distance: 39.6
click at [706, 302] on div "Cleaner Wagon #1 HiAce #1 White Hilux 2" at bounding box center [609, 208] width 1219 height 305
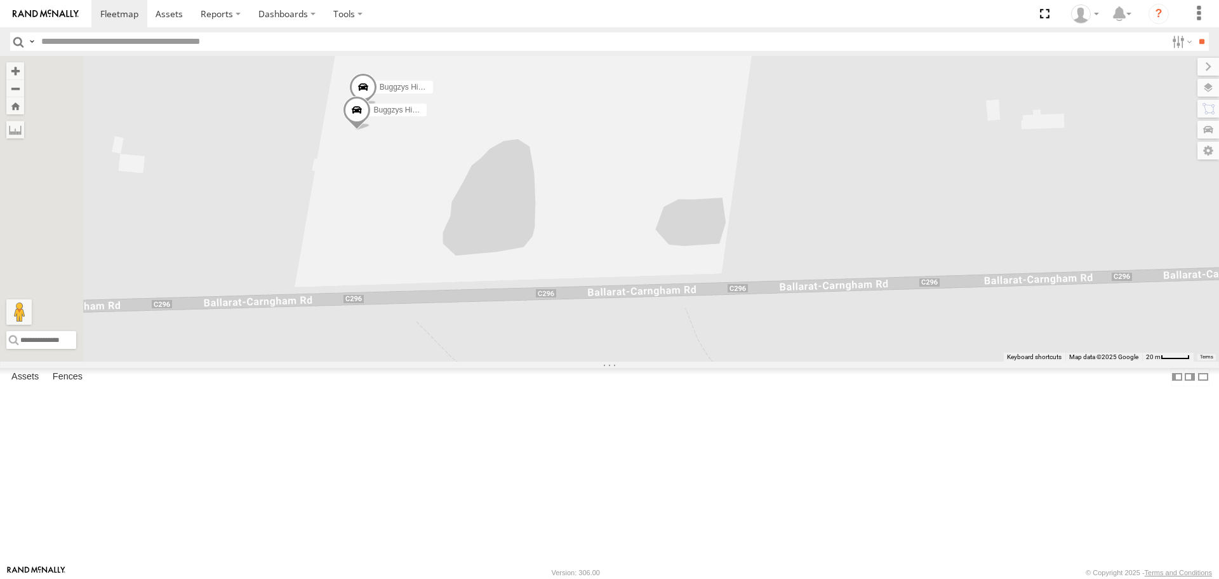
drag, startPoint x: 481, startPoint y: 195, endPoint x: 491, endPoint y: 256, distance: 61.8
click at [491, 256] on div "Cleaner Wagon #1 Buggzys HiAce #1 Buggzys HiAce #2" at bounding box center [609, 208] width 1219 height 305
